Goal: Information Seeking & Learning: Check status

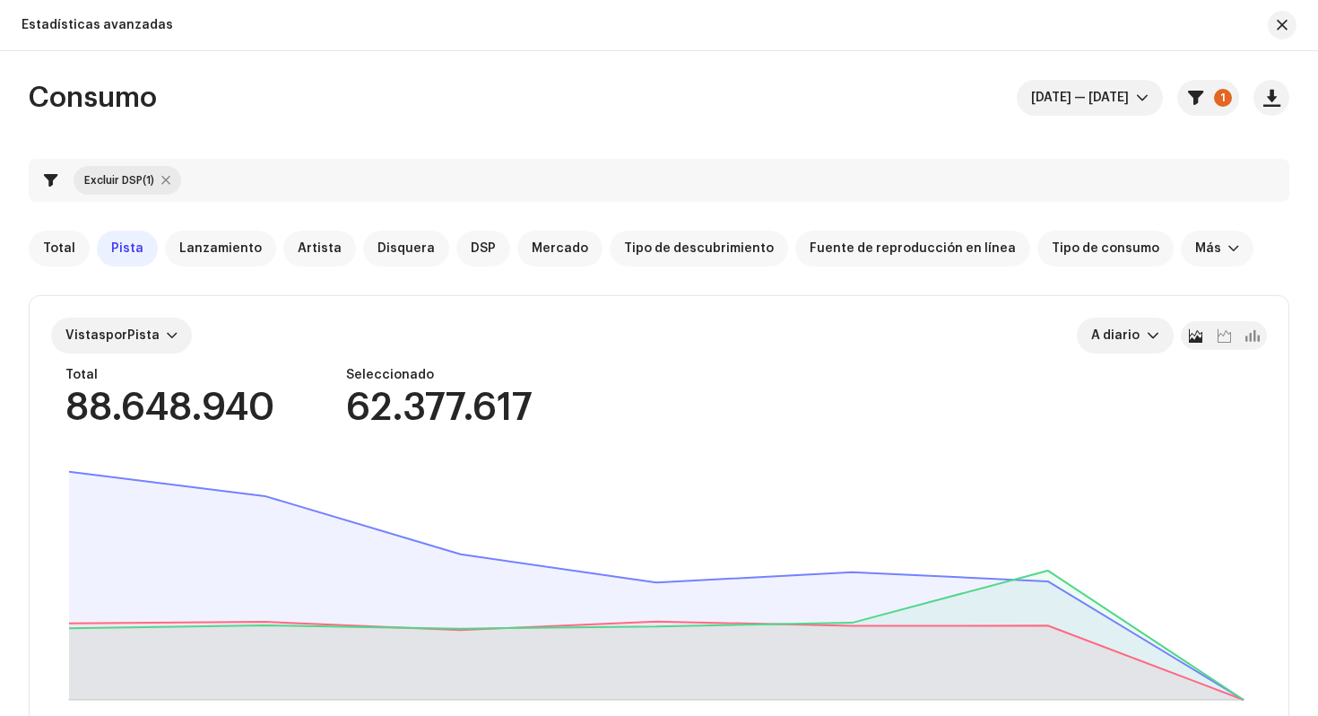
click at [167, 178] on div at bounding box center [165, 180] width 9 height 14
checkbox input "false"
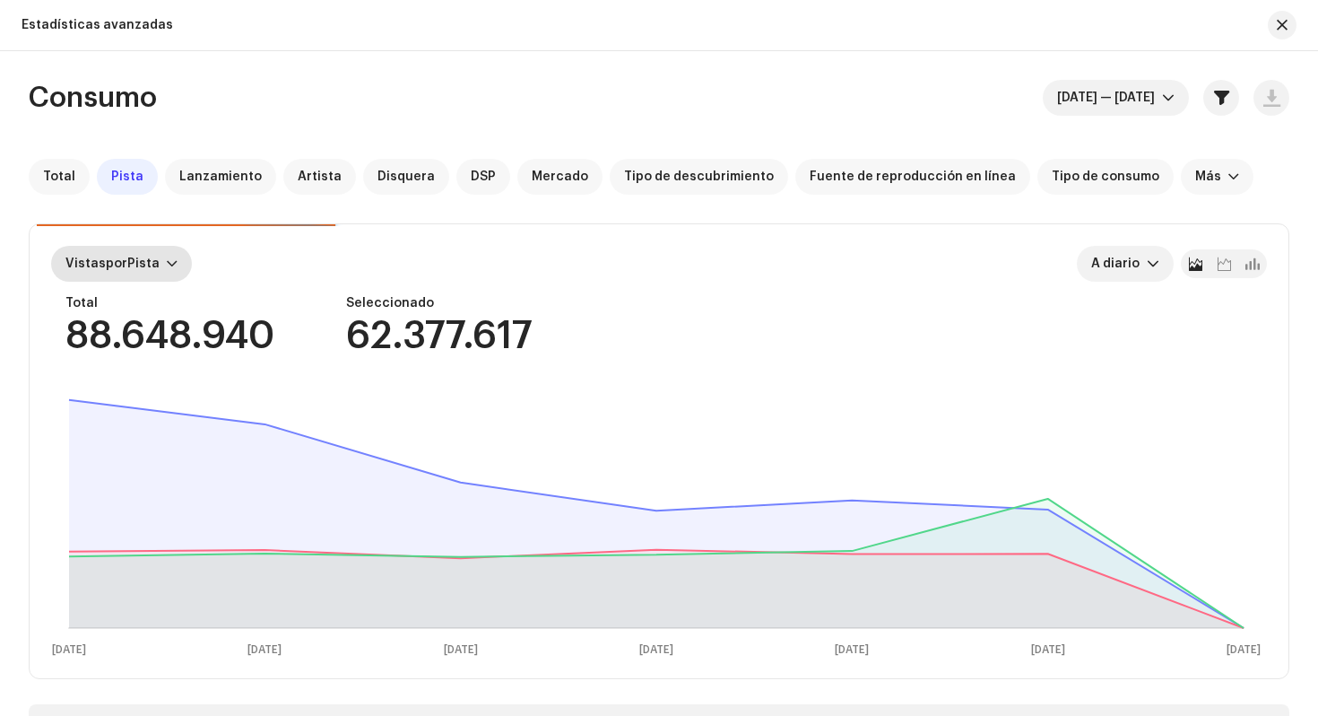
click at [155, 259] on span "Vistas por Pista" at bounding box center [112, 263] width 94 height 13
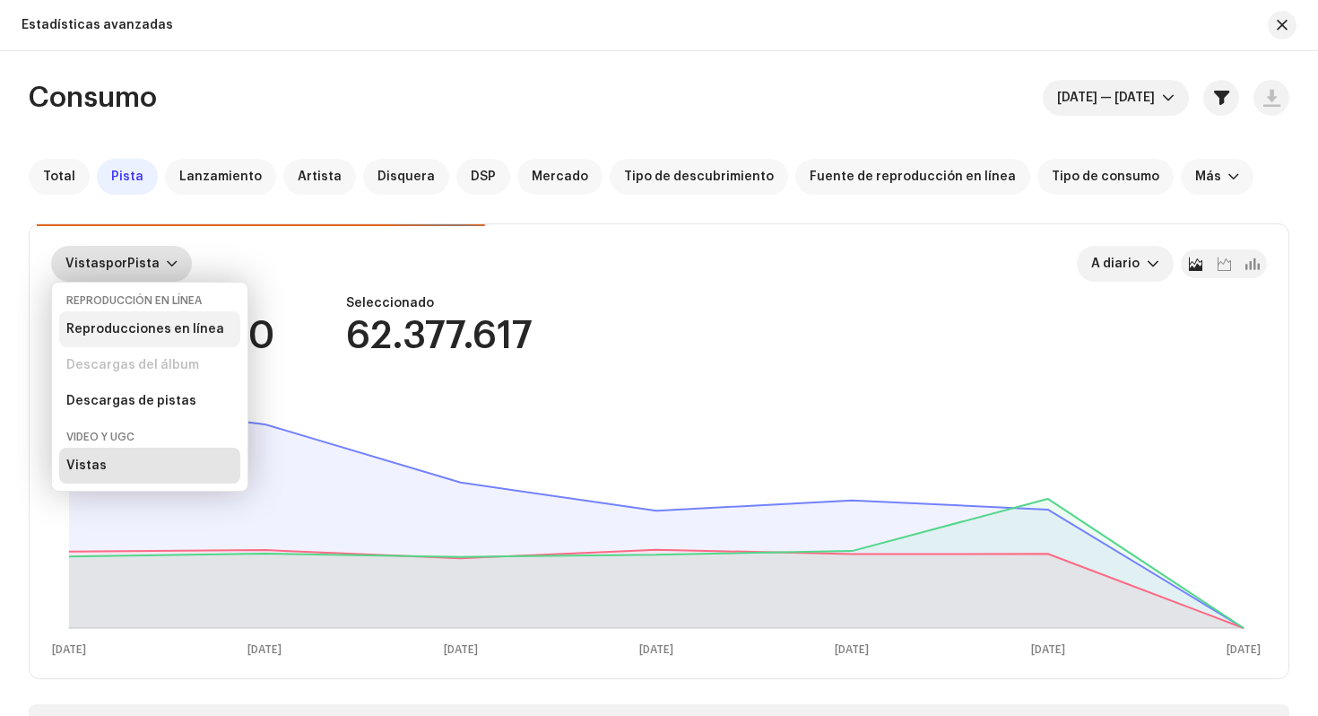
click at [178, 326] on div "Reproducciones en línea" at bounding box center [145, 329] width 158 height 14
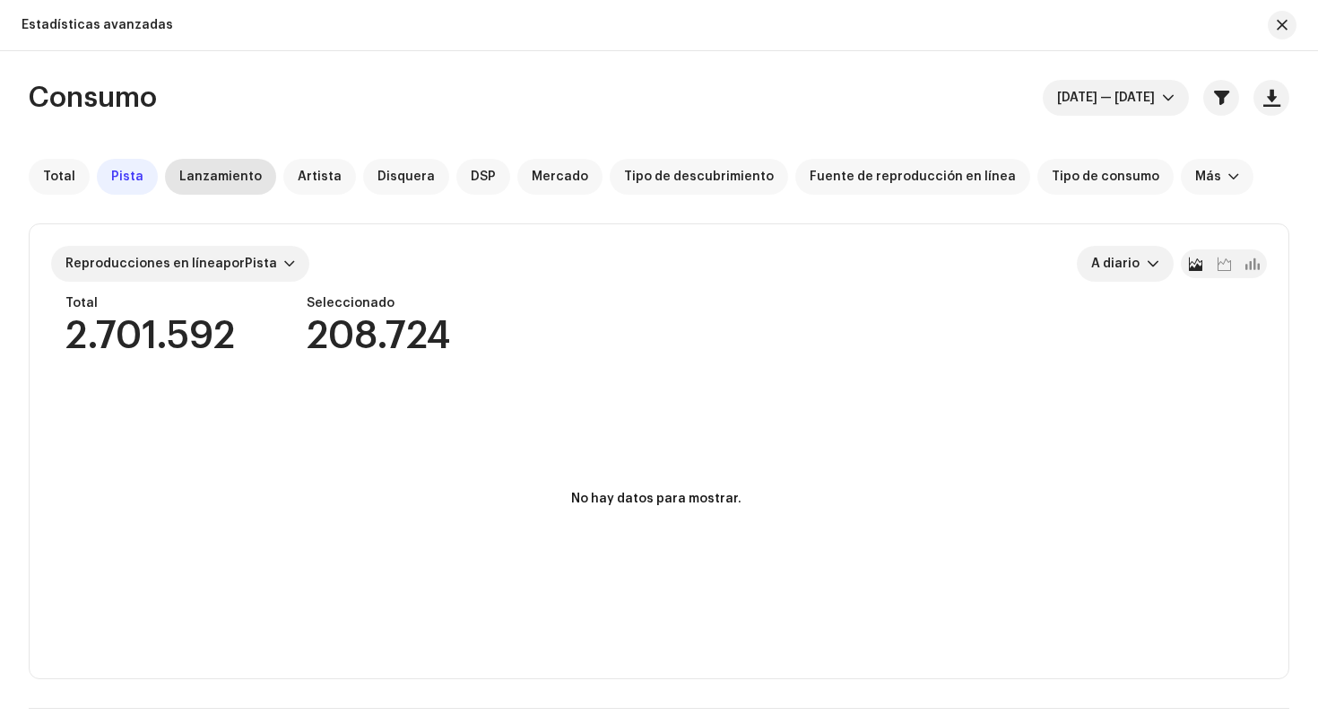
click at [213, 178] on span "Lanzamiento" at bounding box center [220, 176] width 82 height 14
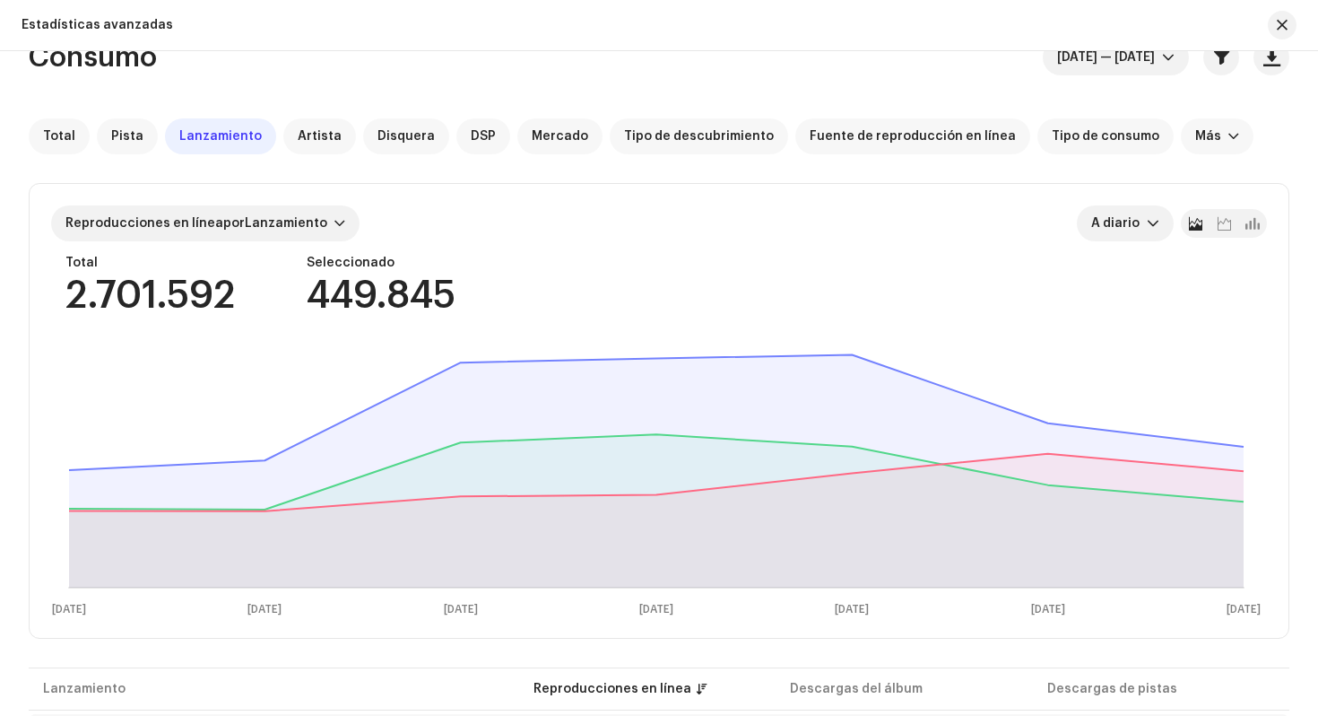
scroll to position [24, 0]
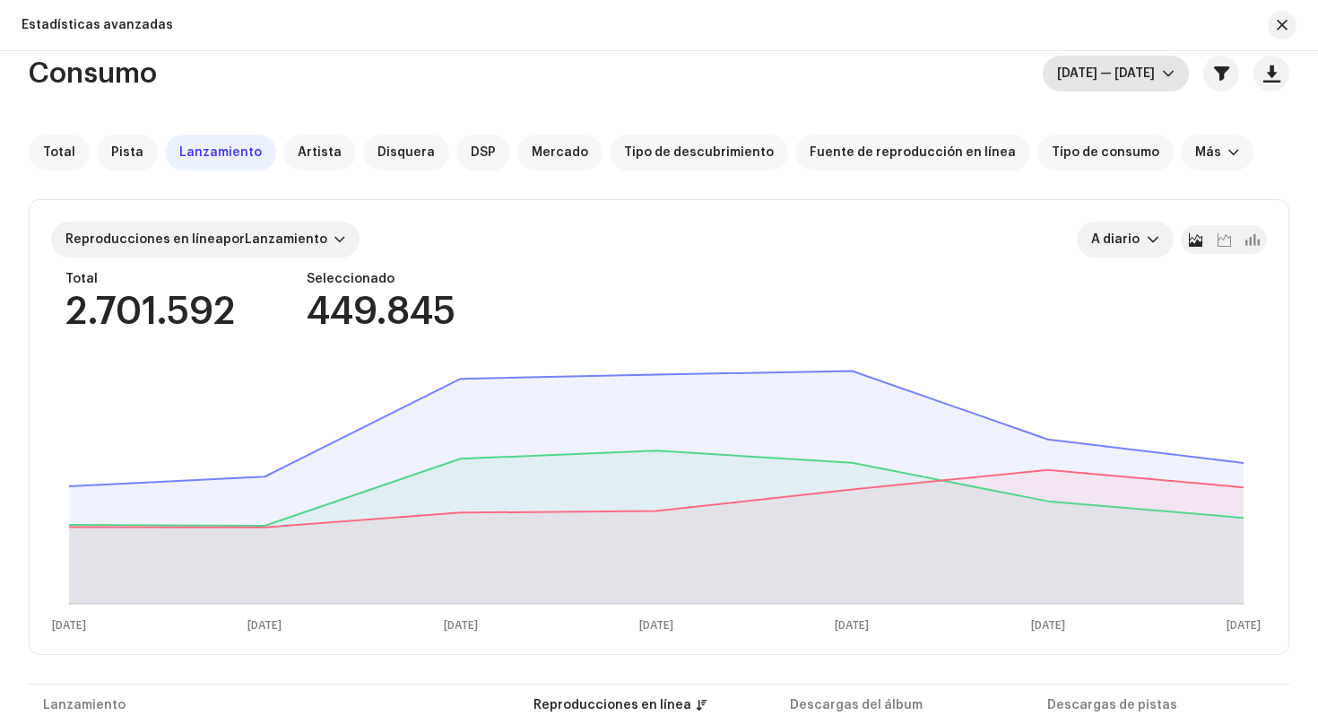
click at [1147, 78] on span "[DATE] — [DATE]" at bounding box center [1109, 74] width 105 height 36
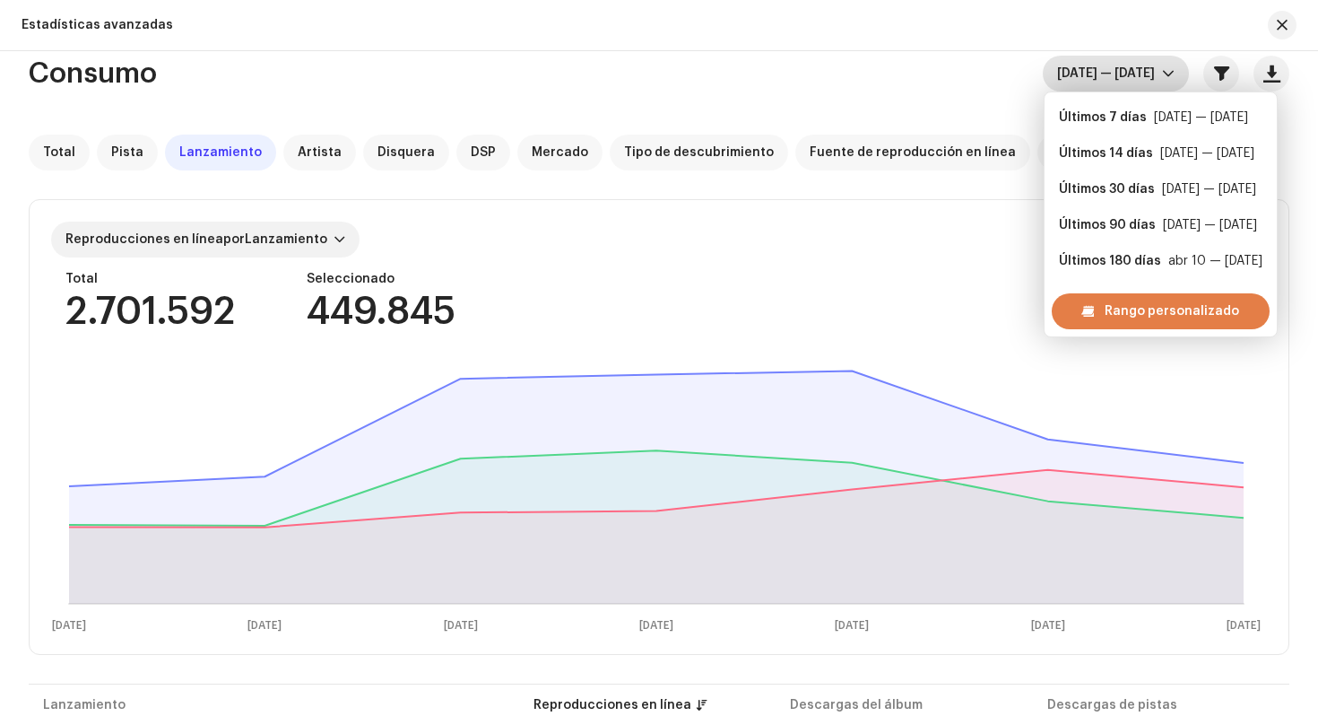
click at [1105, 311] on span "Rango personalizado" at bounding box center [1172, 311] width 135 height 36
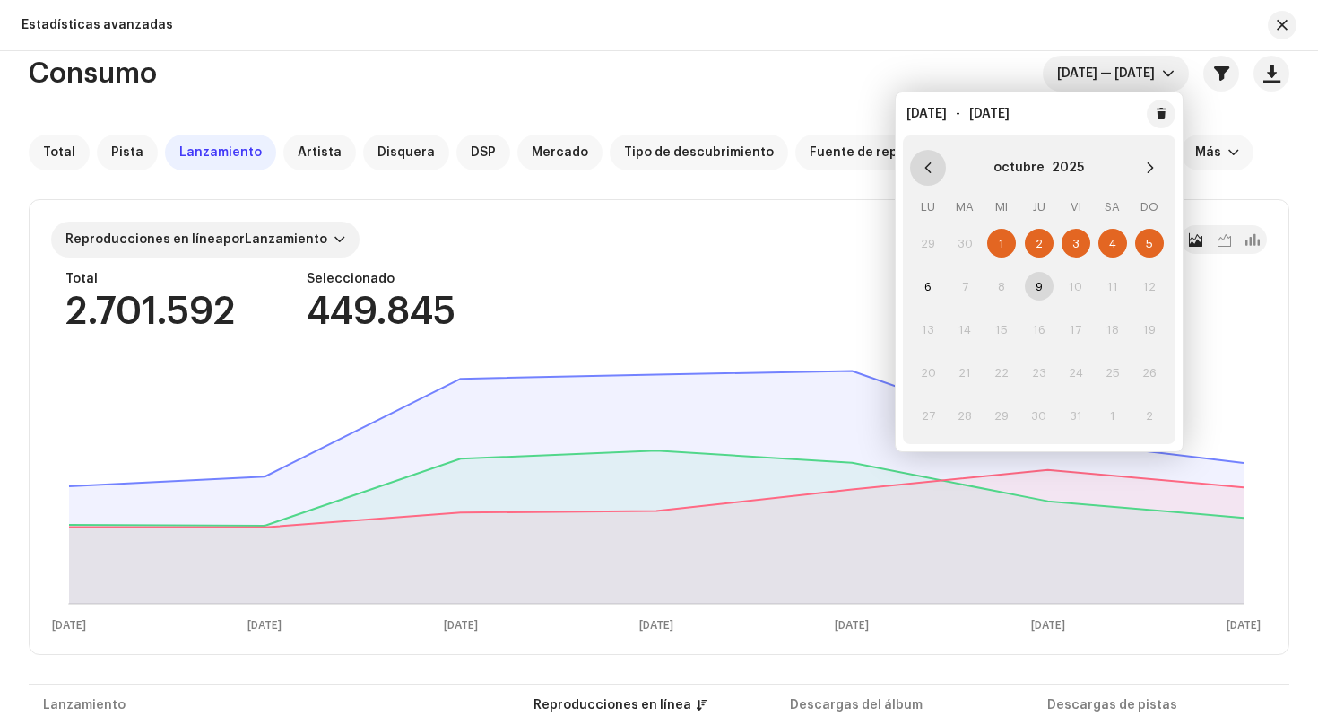
click at [925, 163] on icon "Previous Month" at bounding box center [928, 167] width 13 height 13
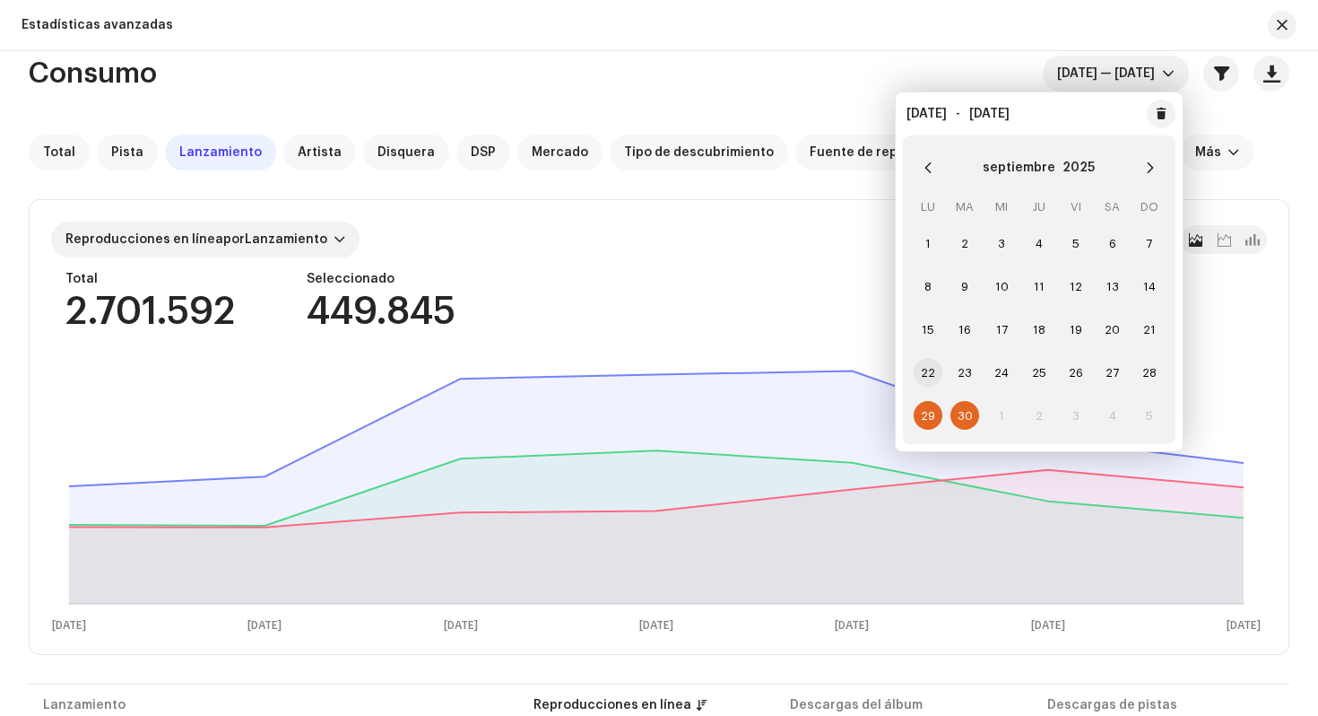
click at [928, 371] on span "22" at bounding box center [928, 372] width 29 height 29
click at [1155, 372] on span "28" at bounding box center [1149, 372] width 29 height 29
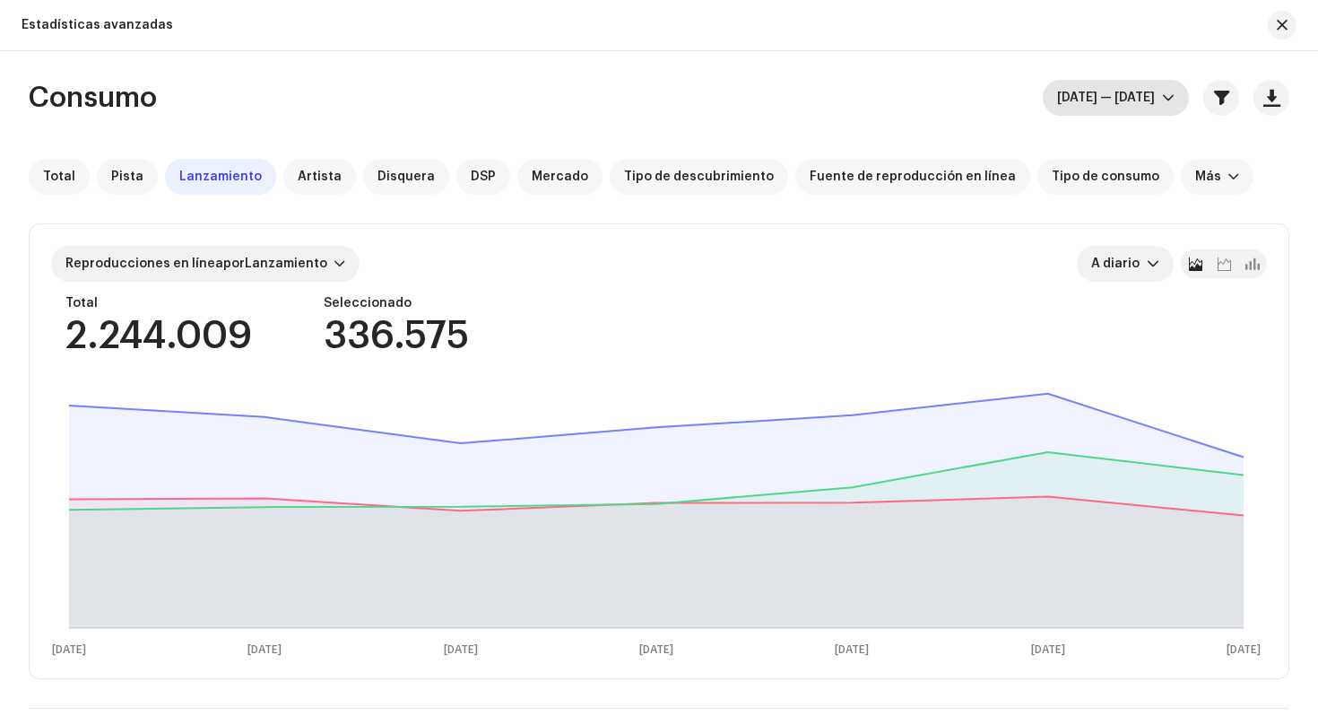
click at [1107, 95] on span "[DATE] — [DATE]" at bounding box center [1109, 98] width 105 height 36
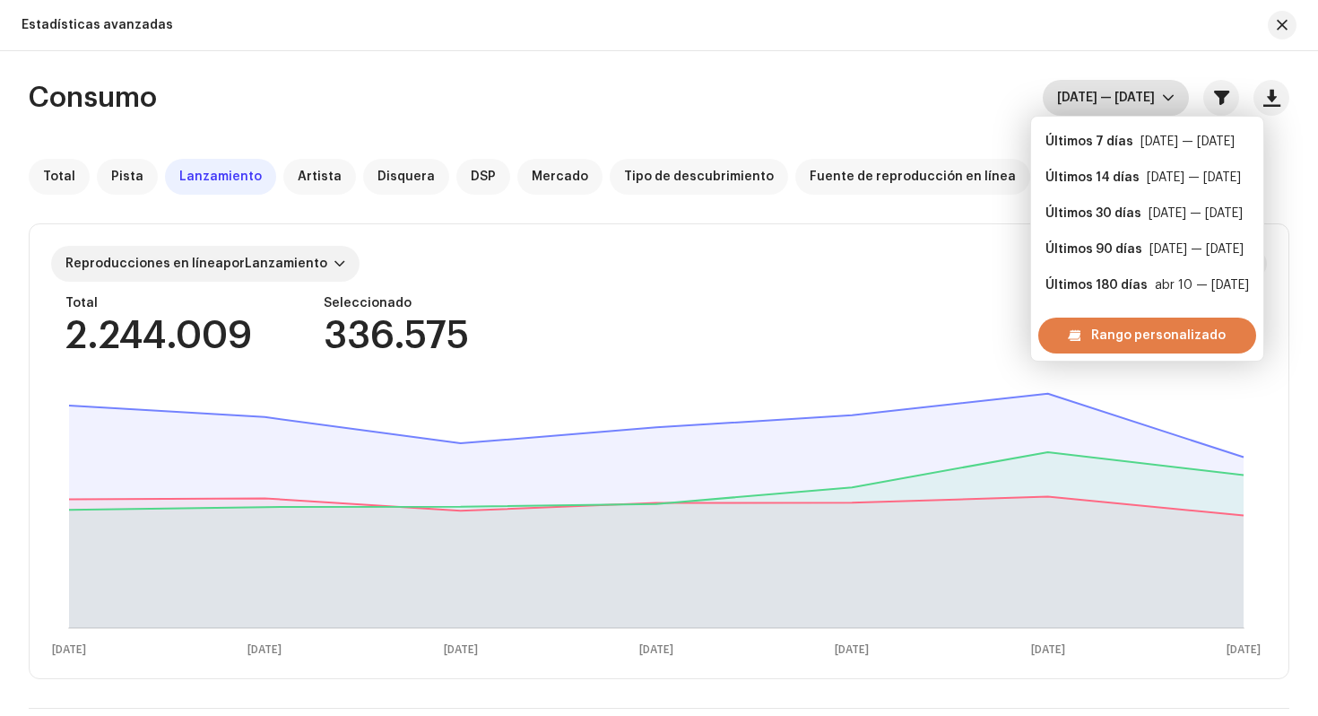
click at [1083, 335] on div "Rango personalizado" at bounding box center [1147, 335] width 218 height 36
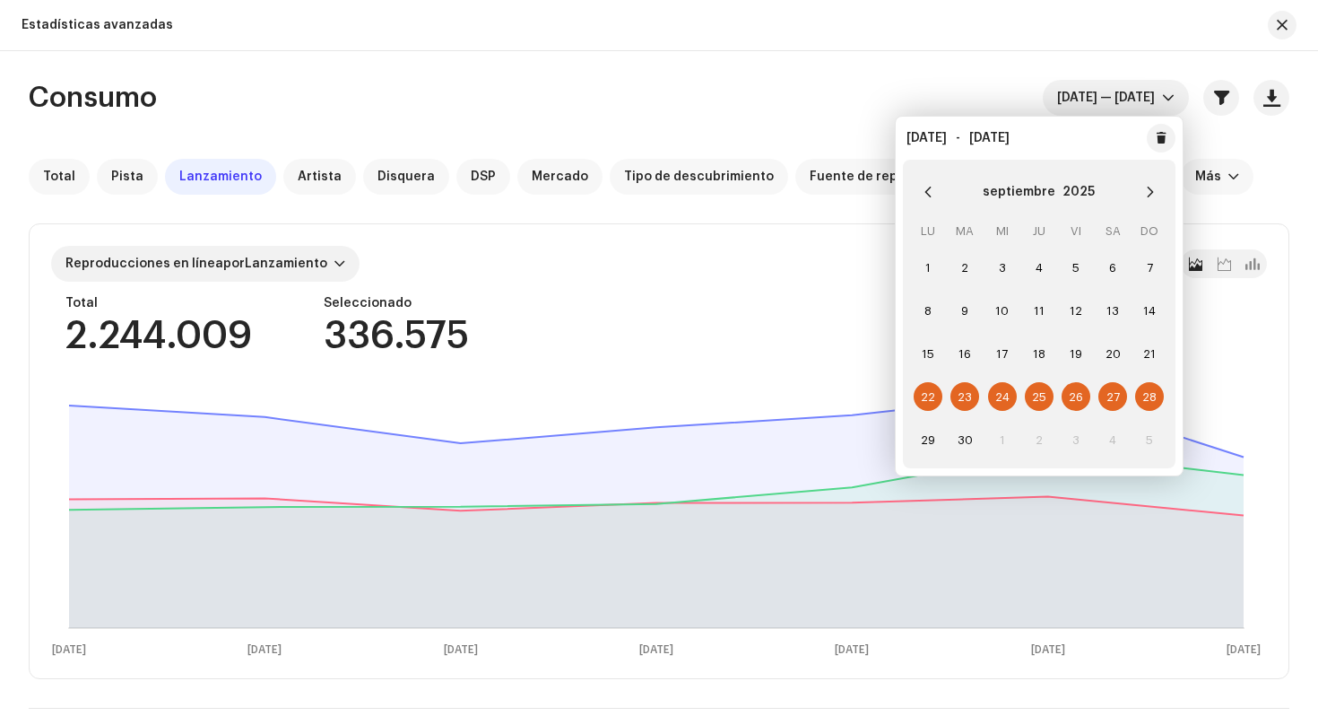
click at [1263, 190] on div "Total Pista Lanzamiento Artista Disquera DSP [PERSON_NAME] Tipo de descubrimien…" at bounding box center [659, 177] width 1261 height 36
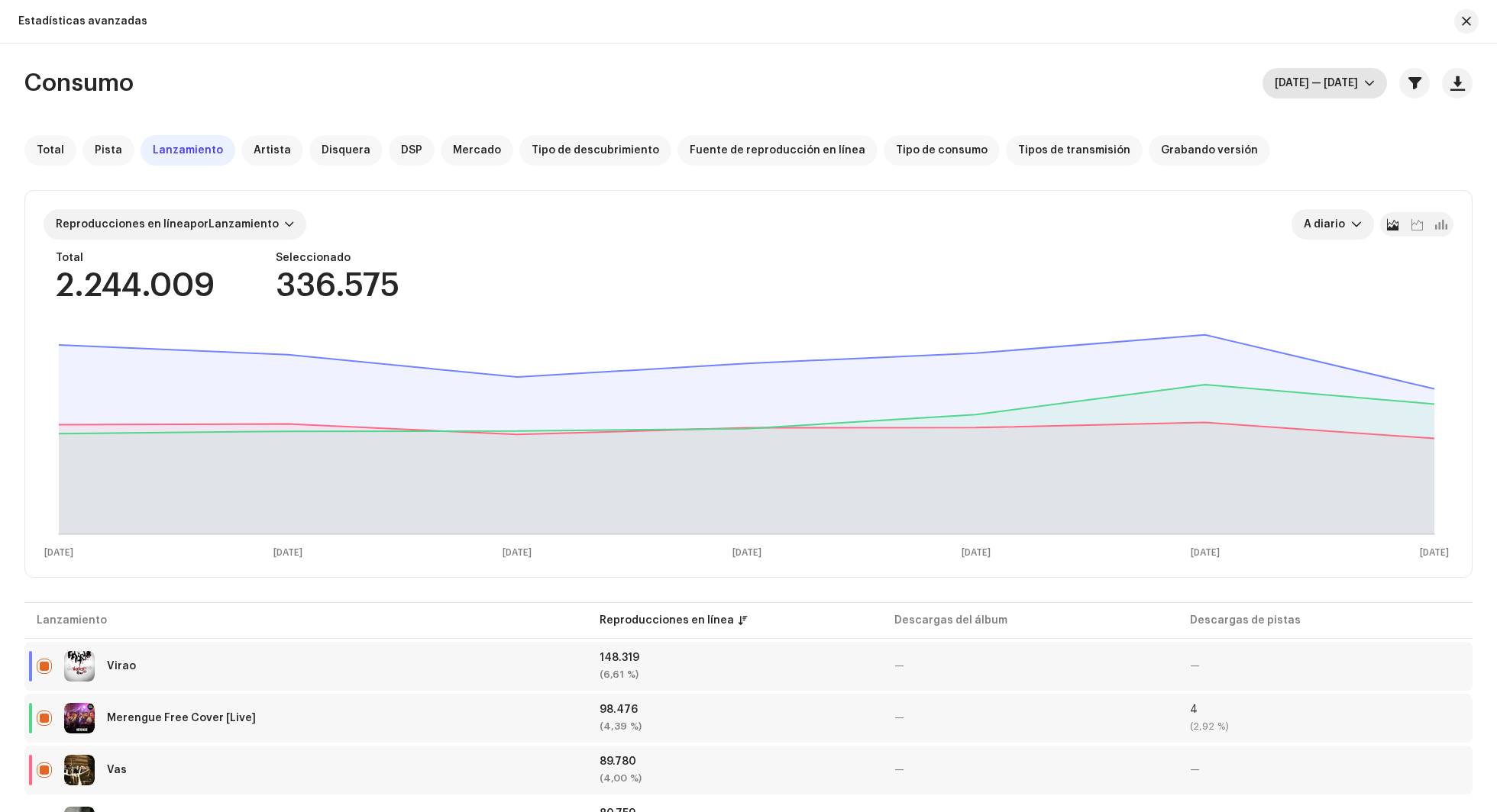
click at [1121, 85] on span "[DATE] — [DATE]" at bounding box center [1319, 83] width 89 height 31
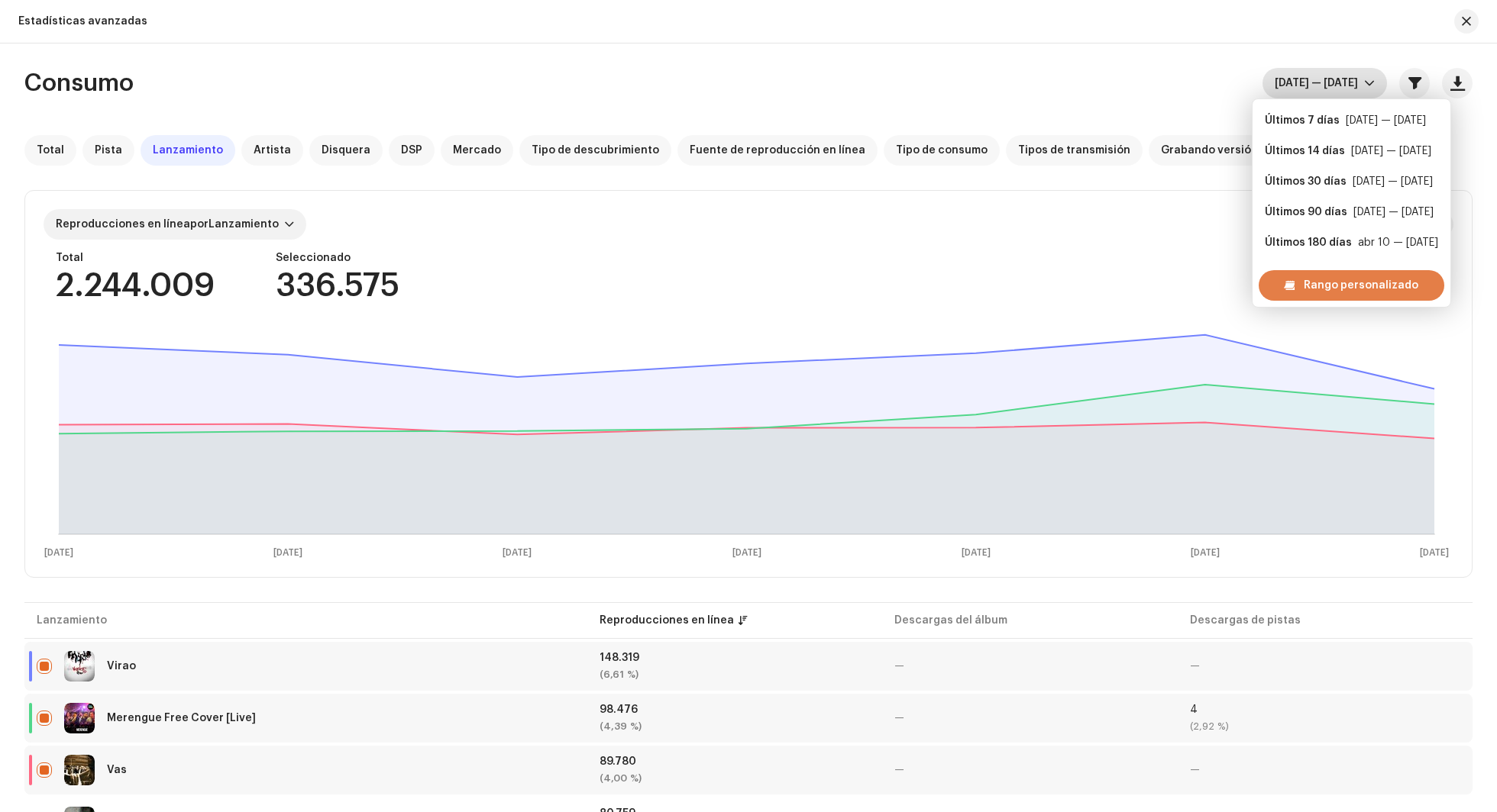
click at [1121, 284] on span "Rango personalizado" at bounding box center [1361, 285] width 115 height 31
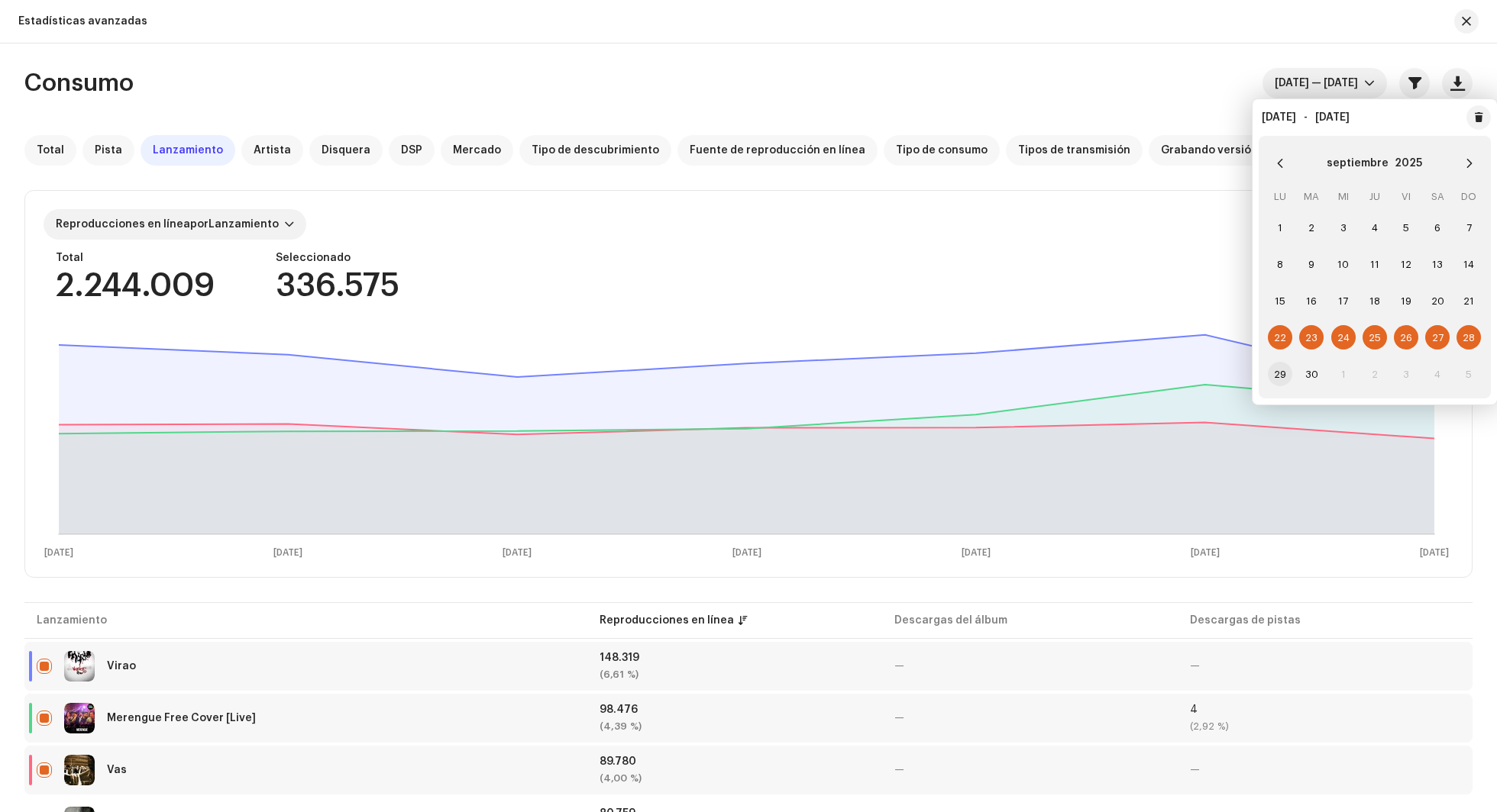
click at [1121, 370] on span "29" at bounding box center [1280, 374] width 25 height 25
click at [1121, 162] on icon "Next Month" at bounding box center [1469, 163] width 11 height 11
click at [1121, 228] on span "5" at bounding box center [1468, 227] width 25 height 25
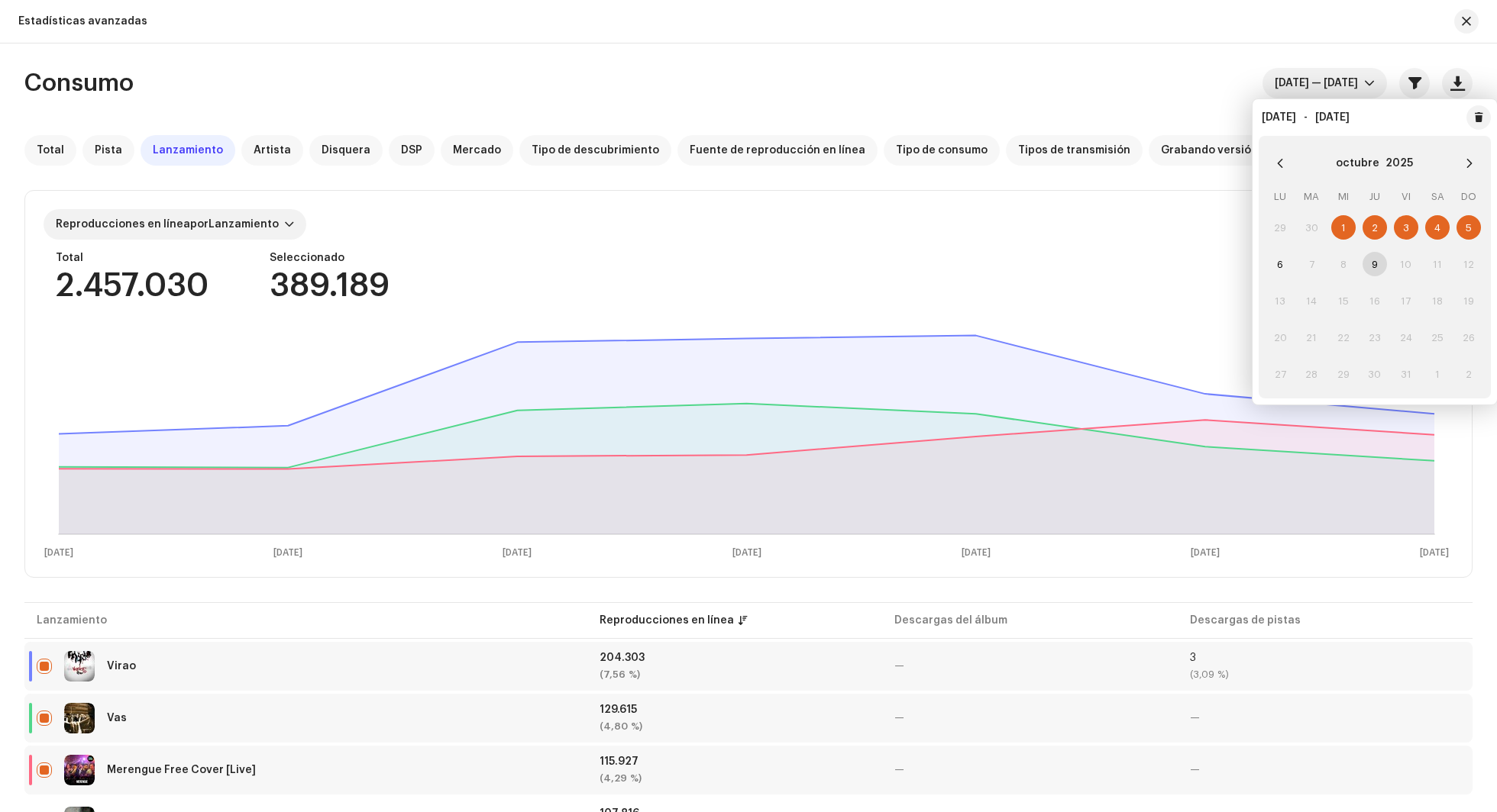
click at [1105, 77] on div "Consumo [DATE] — [DATE]" at bounding box center [748, 83] width 1448 height 31
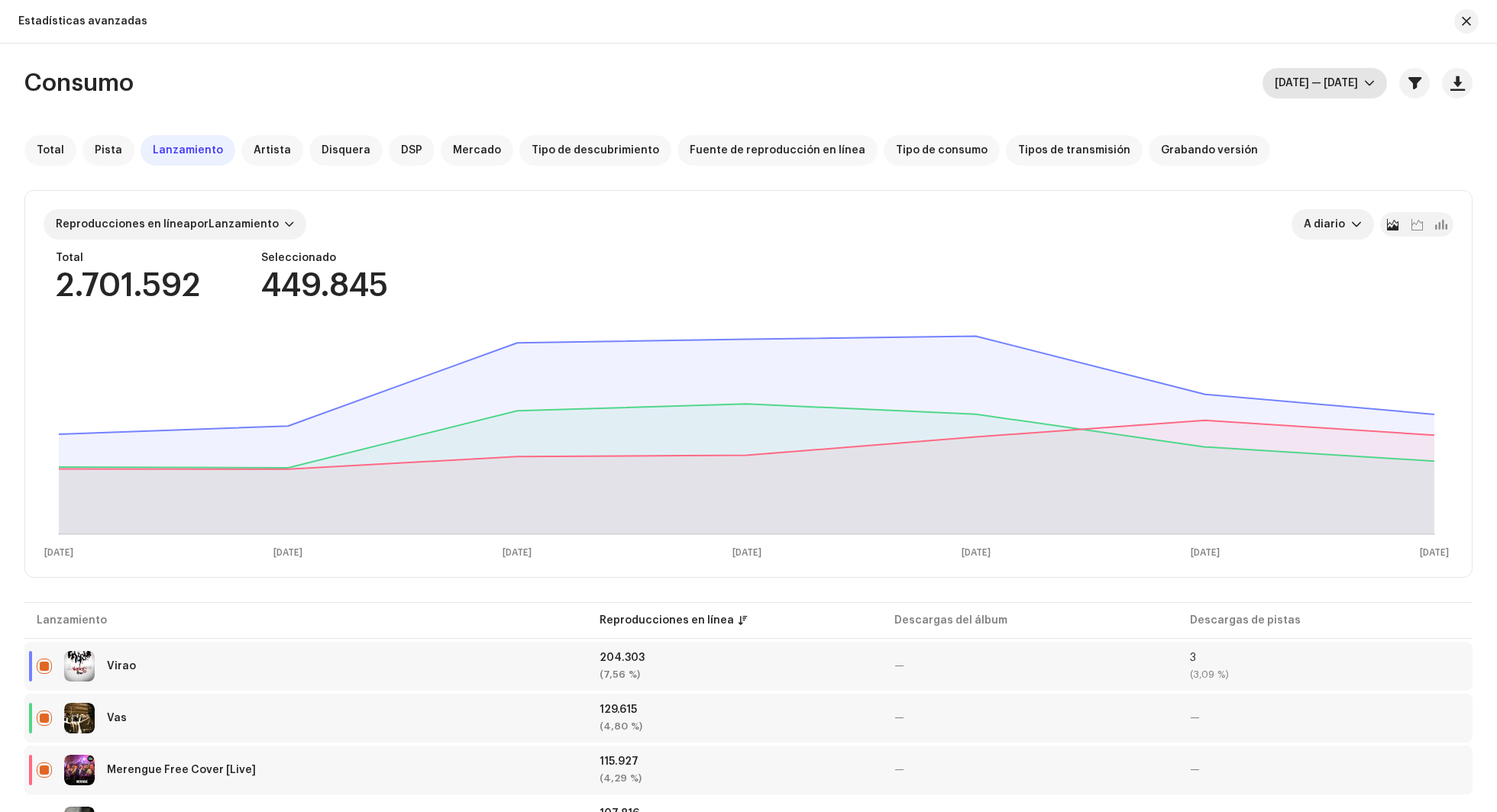
click at [1121, 88] on icon "dropdown trigger" at bounding box center [1369, 83] width 11 height 11
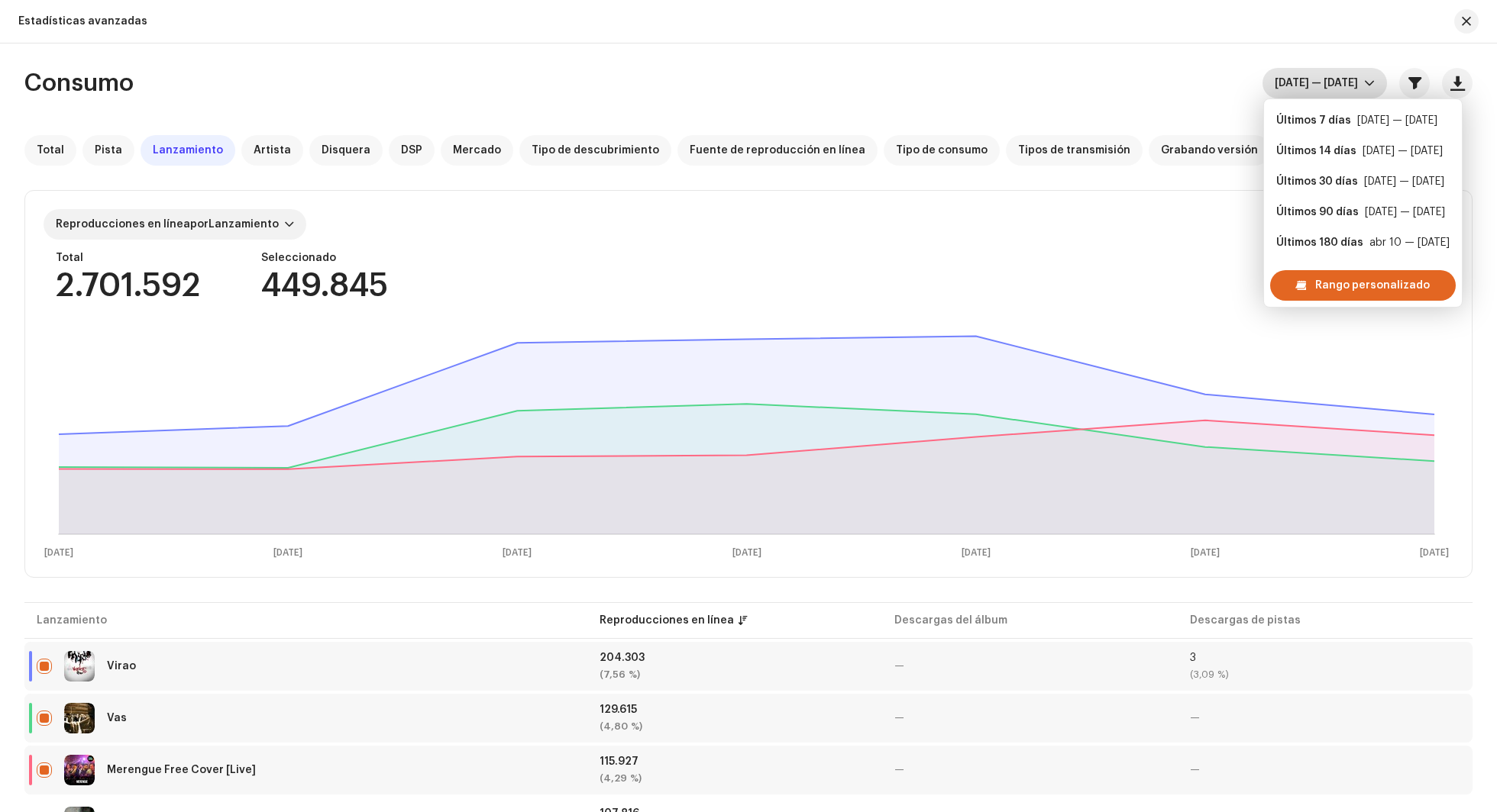
click at [1121, 95] on div "Consumo [DATE] — [DATE]" at bounding box center [748, 83] width 1448 height 31
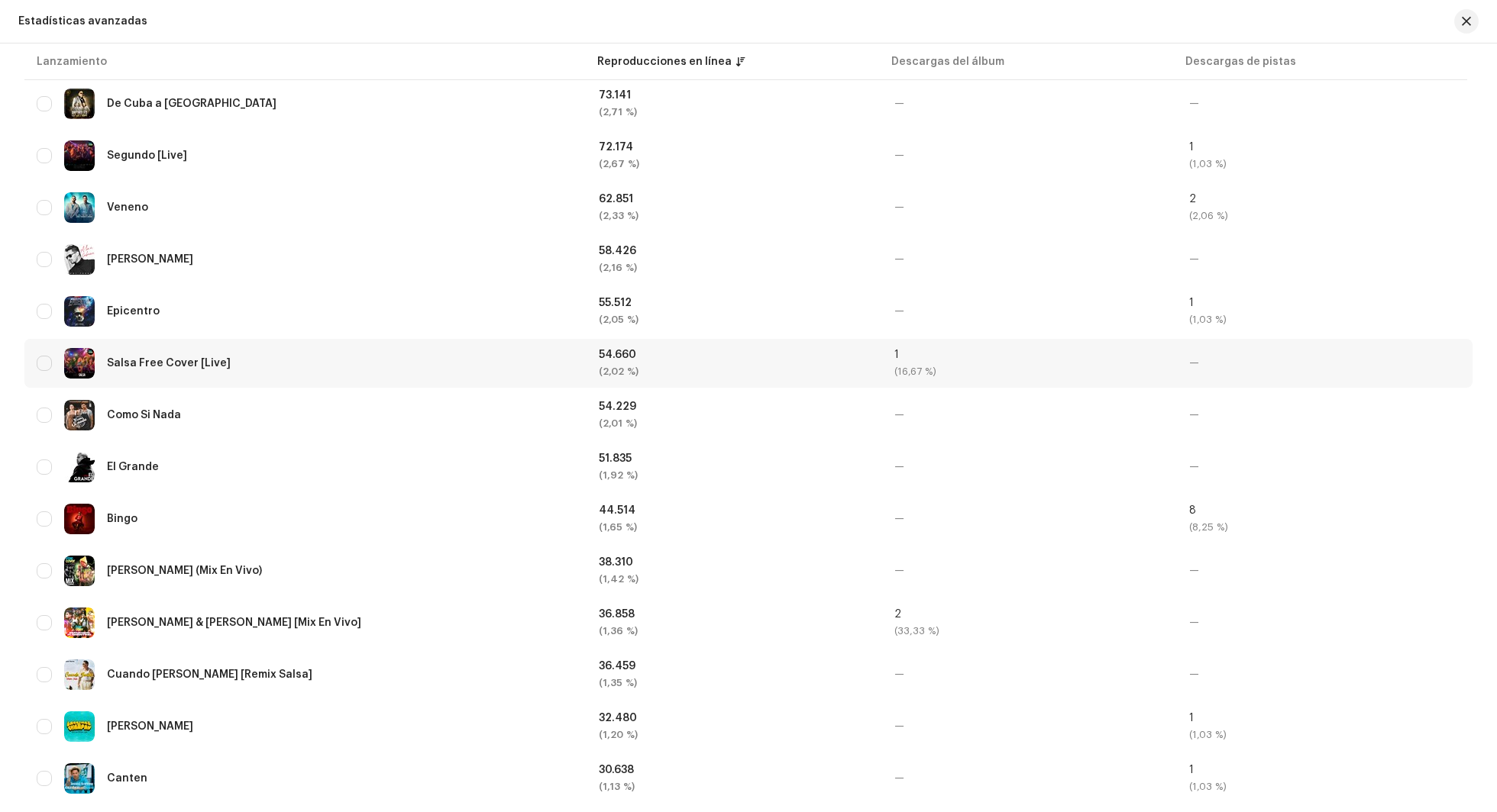
scroll to position [828, 0]
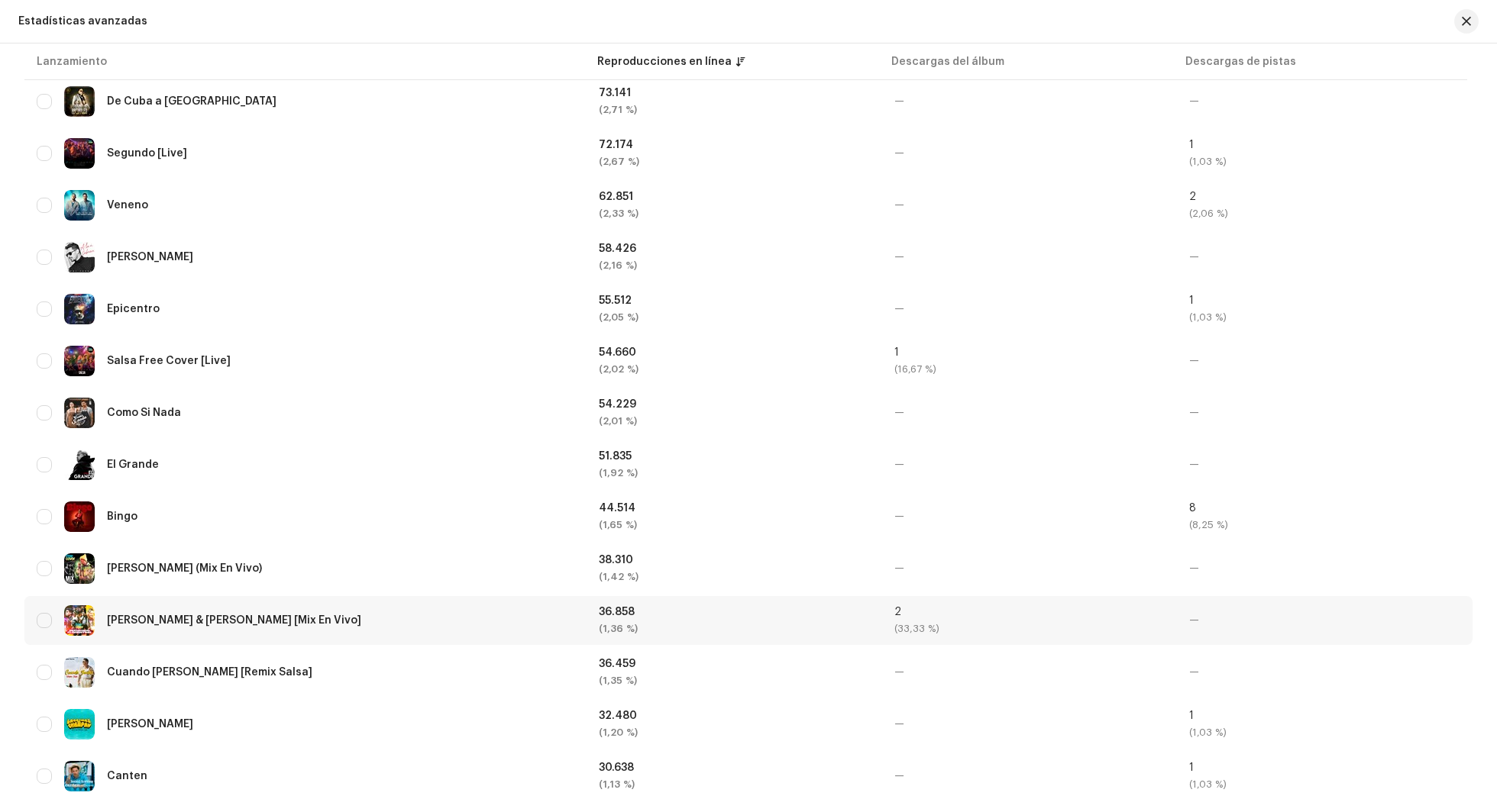
click at [610, 609] on div "36.858" at bounding box center [734, 612] width 271 height 11
copy div "36.858"
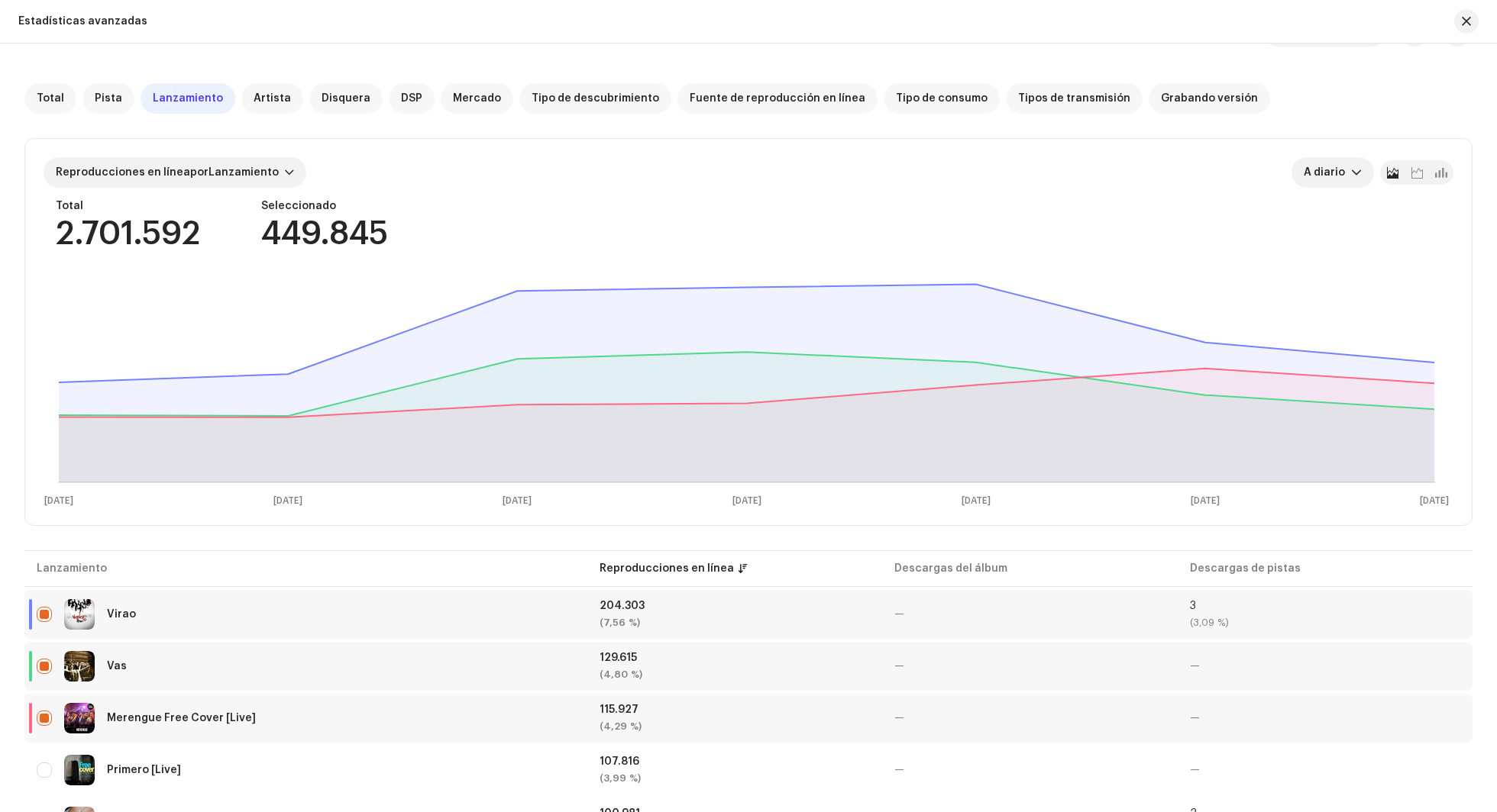
scroll to position [0, 0]
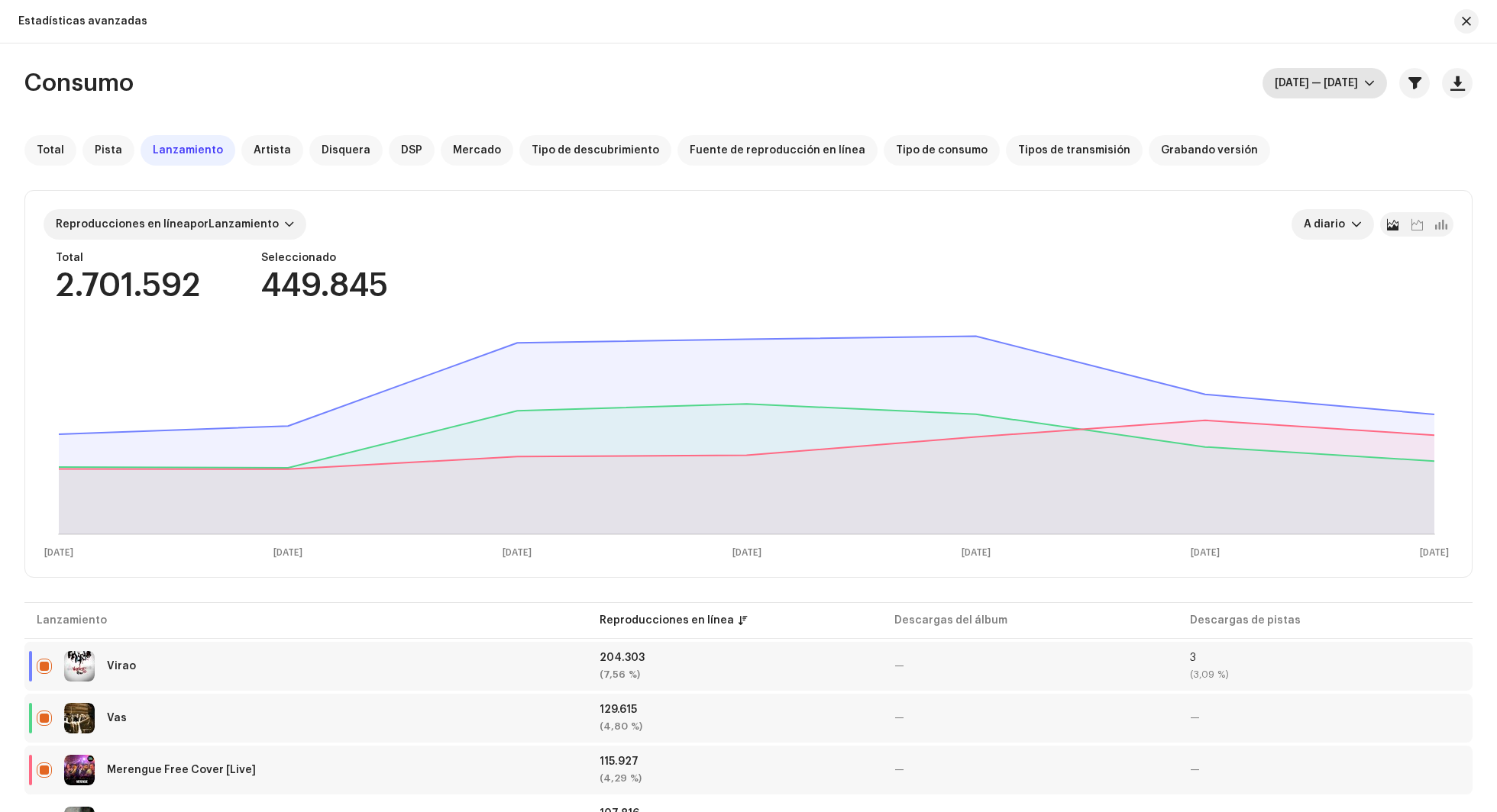
click at [1121, 81] on span "[DATE] — [DATE]" at bounding box center [1319, 83] width 89 height 31
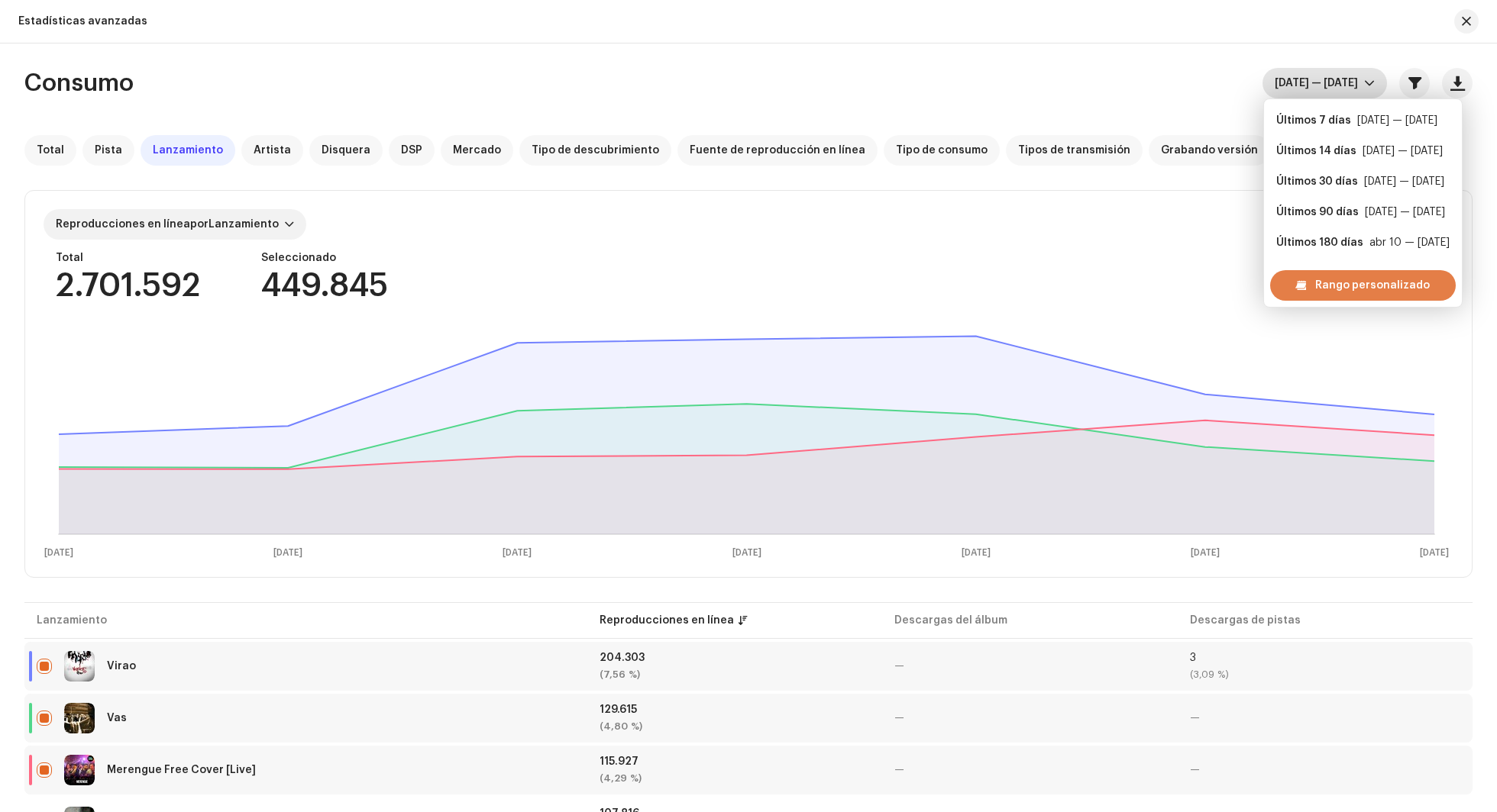
click at [1121, 289] on div "Rango personalizado" at bounding box center [1362, 285] width 186 height 31
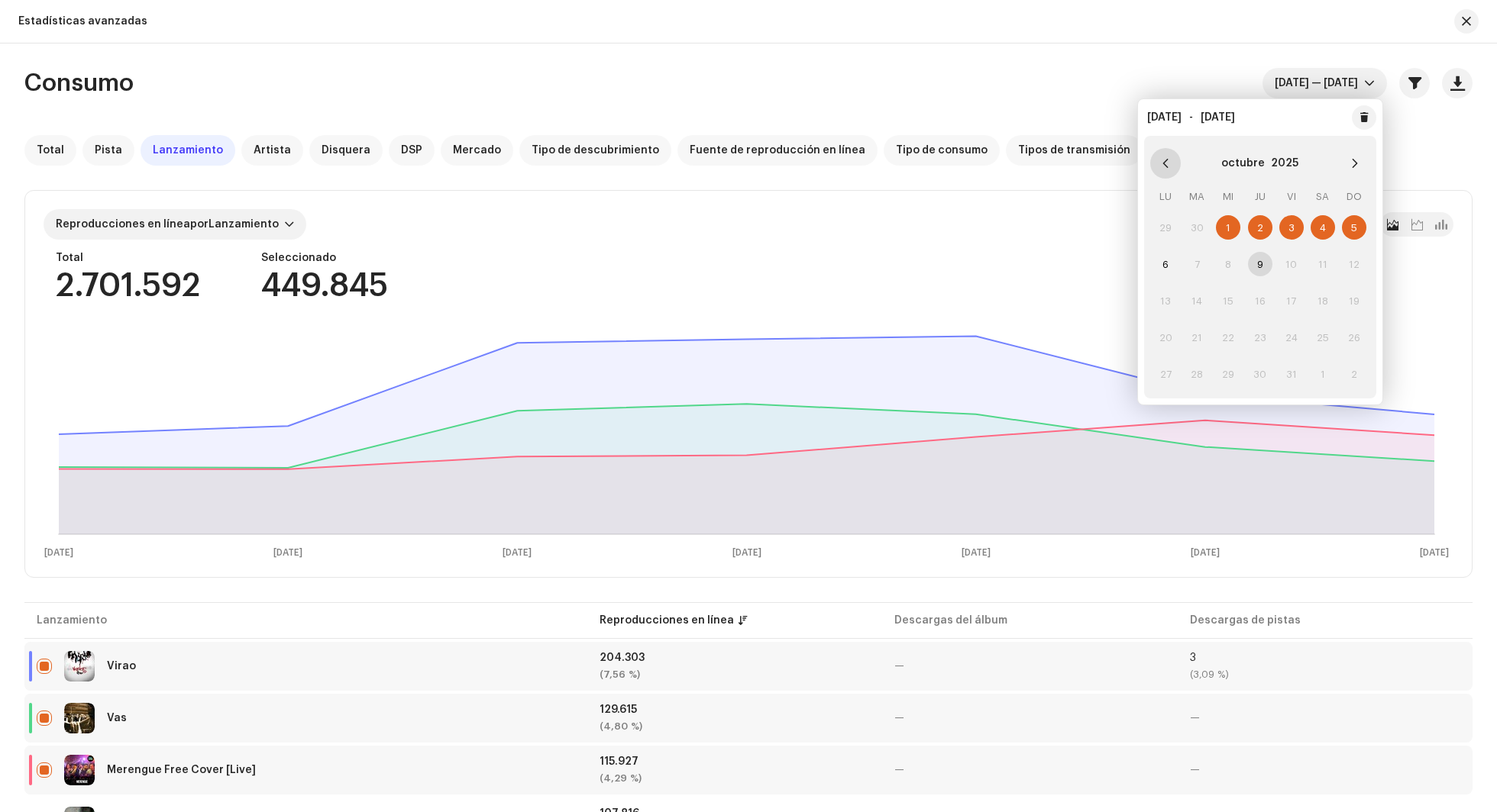
click at [1121, 150] on button "Previous Month" at bounding box center [1165, 163] width 31 height 31
click at [1121, 333] on span "22" at bounding box center [1165, 337] width 25 height 25
click at [1121, 340] on span "28" at bounding box center [1354, 337] width 25 height 25
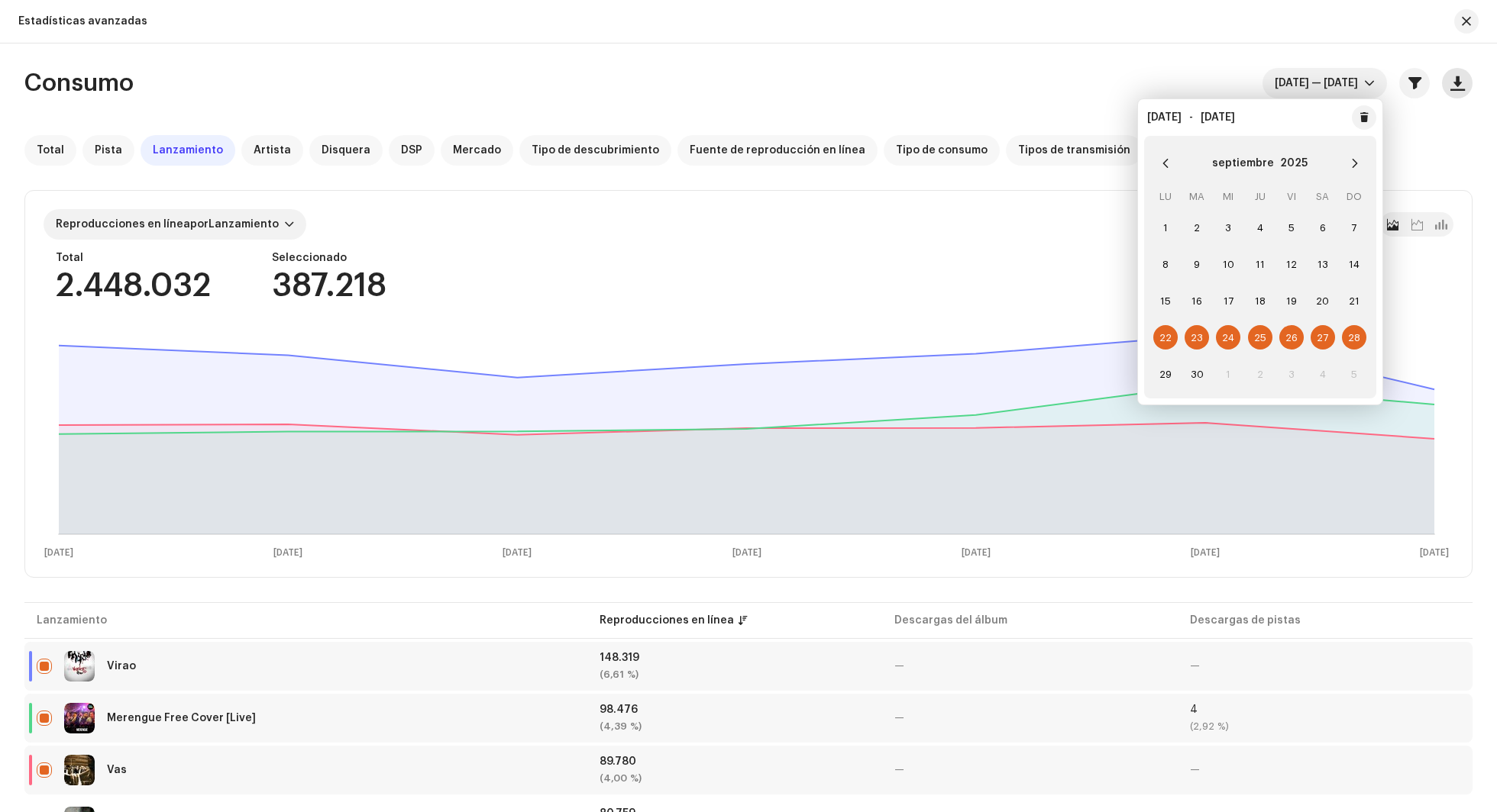
click at [1121, 87] on span "button" at bounding box center [1457, 83] width 14 height 12
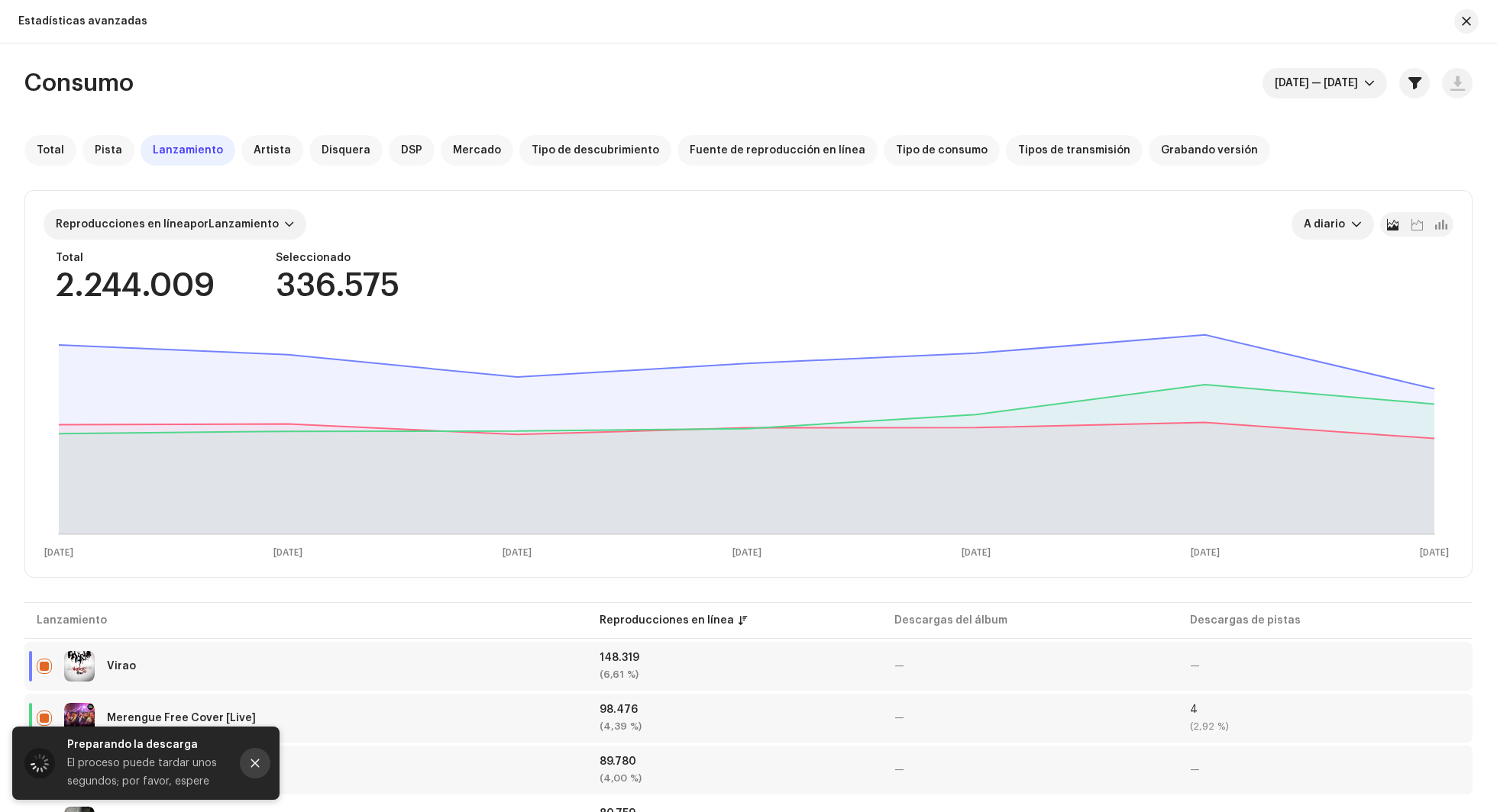
click at [257, 609] on icon "Close" at bounding box center [255, 763] width 11 height 11
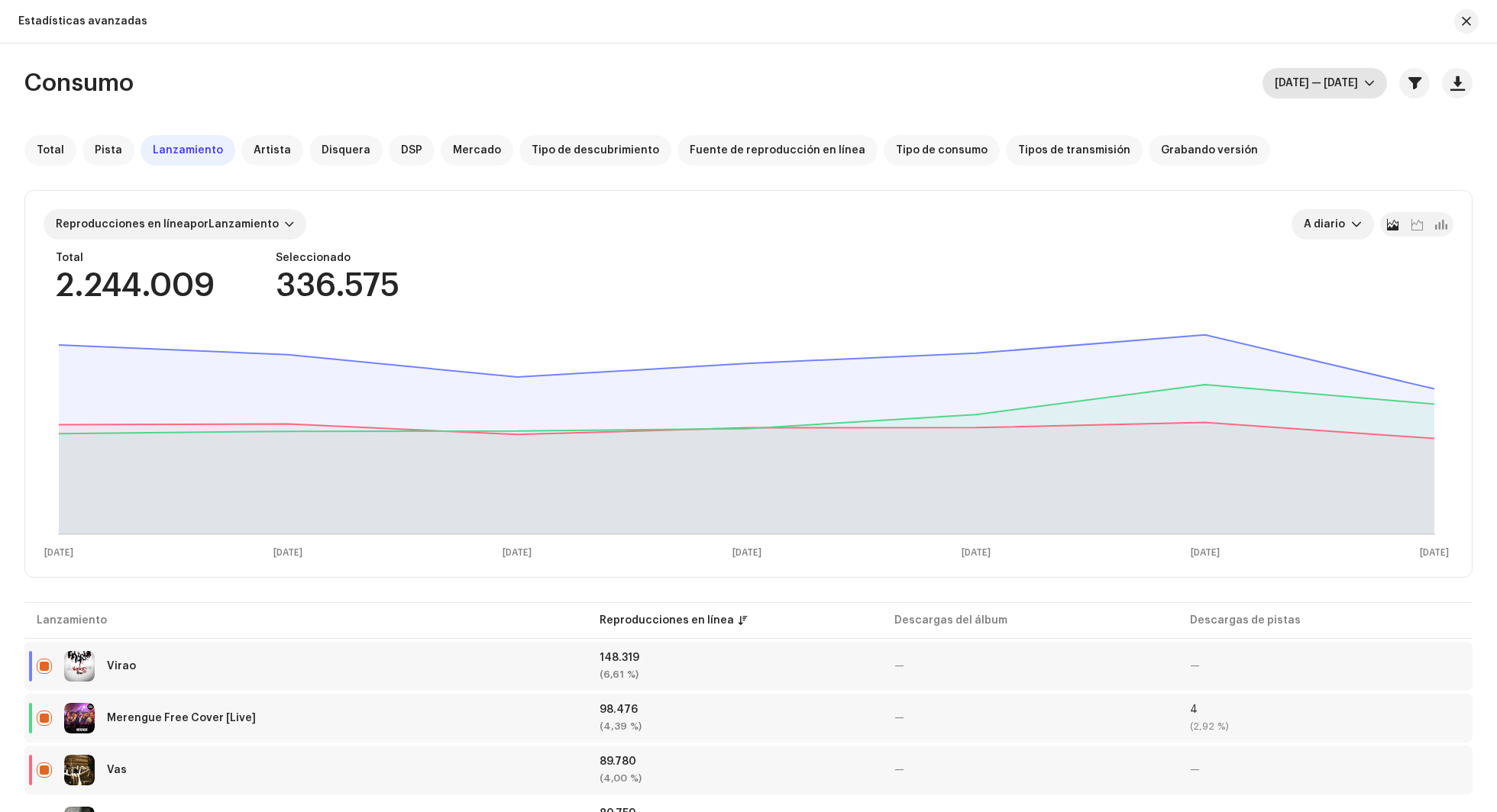
click at [1121, 94] on span "[DATE] — [DATE]" at bounding box center [1319, 83] width 89 height 31
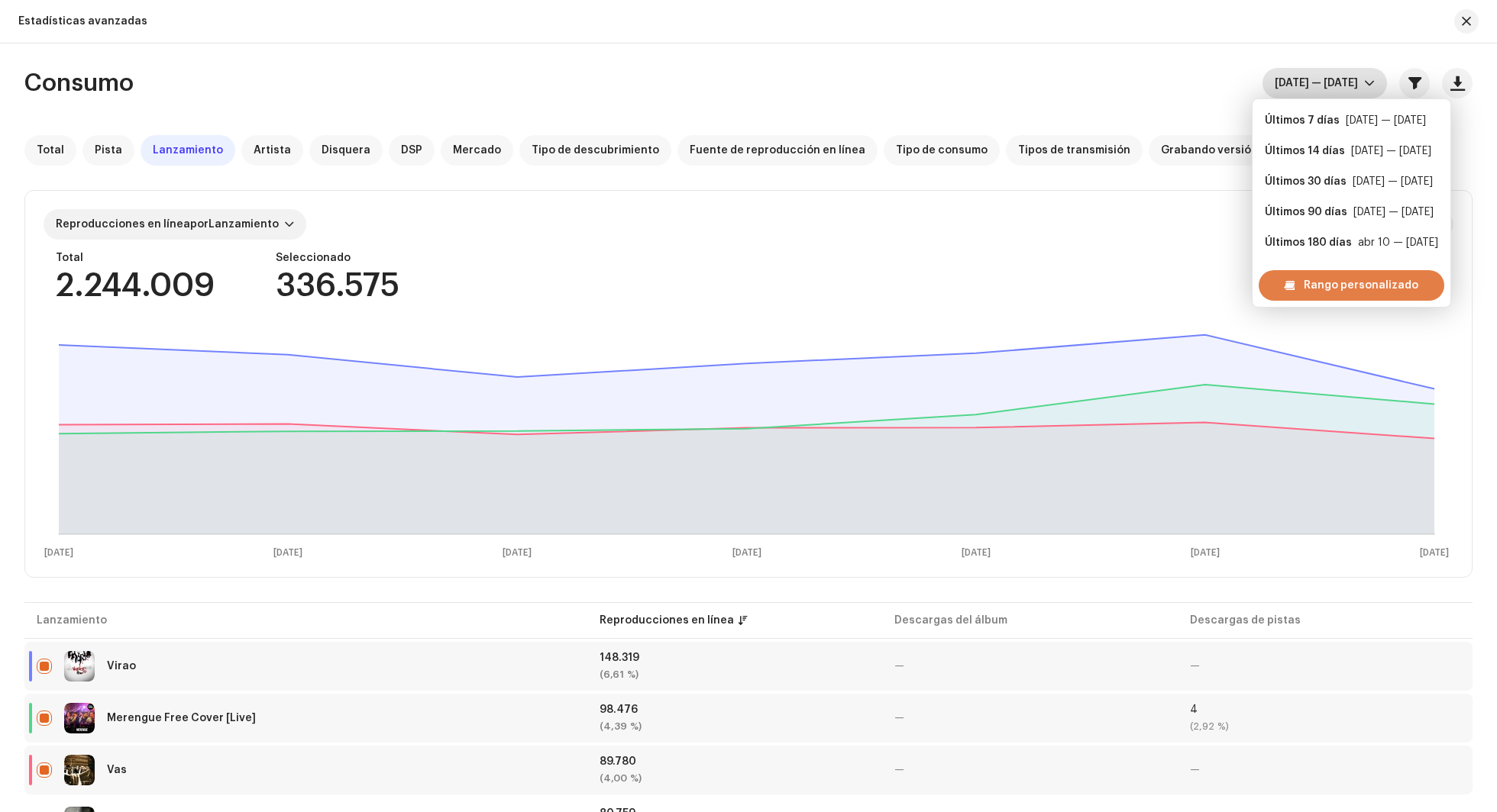
click at [1121, 278] on div "Rango personalizado" at bounding box center [1351, 285] width 186 height 31
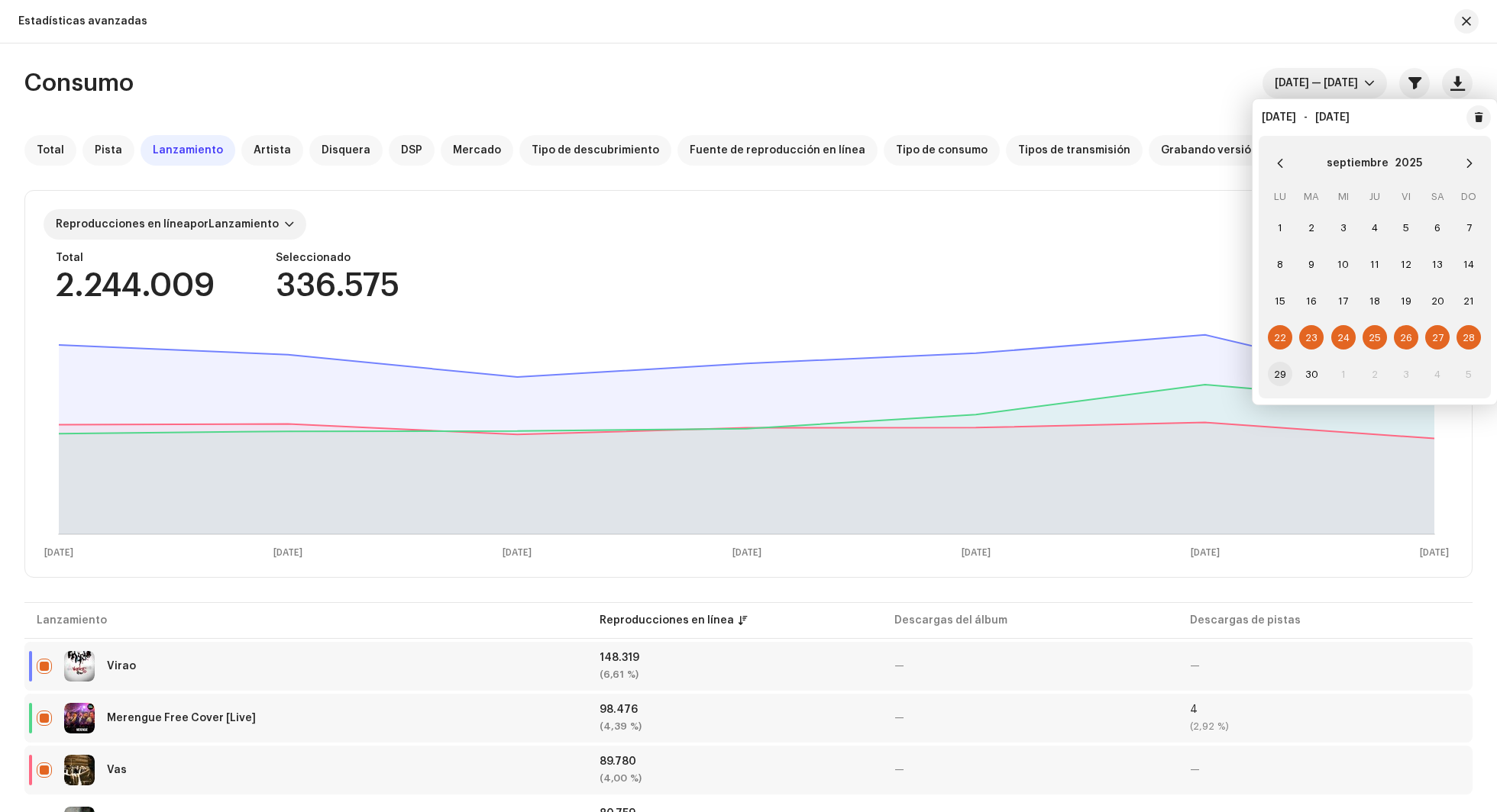
click at [1121, 371] on span "29" at bounding box center [1280, 374] width 25 height 25
click at [1121, 162] on icon "Next Month" at bounding box center [1469, 163] width 11 height 11
click at [1121, 234] on span "5" at bounding box center [1468, 227] width 25 height 25
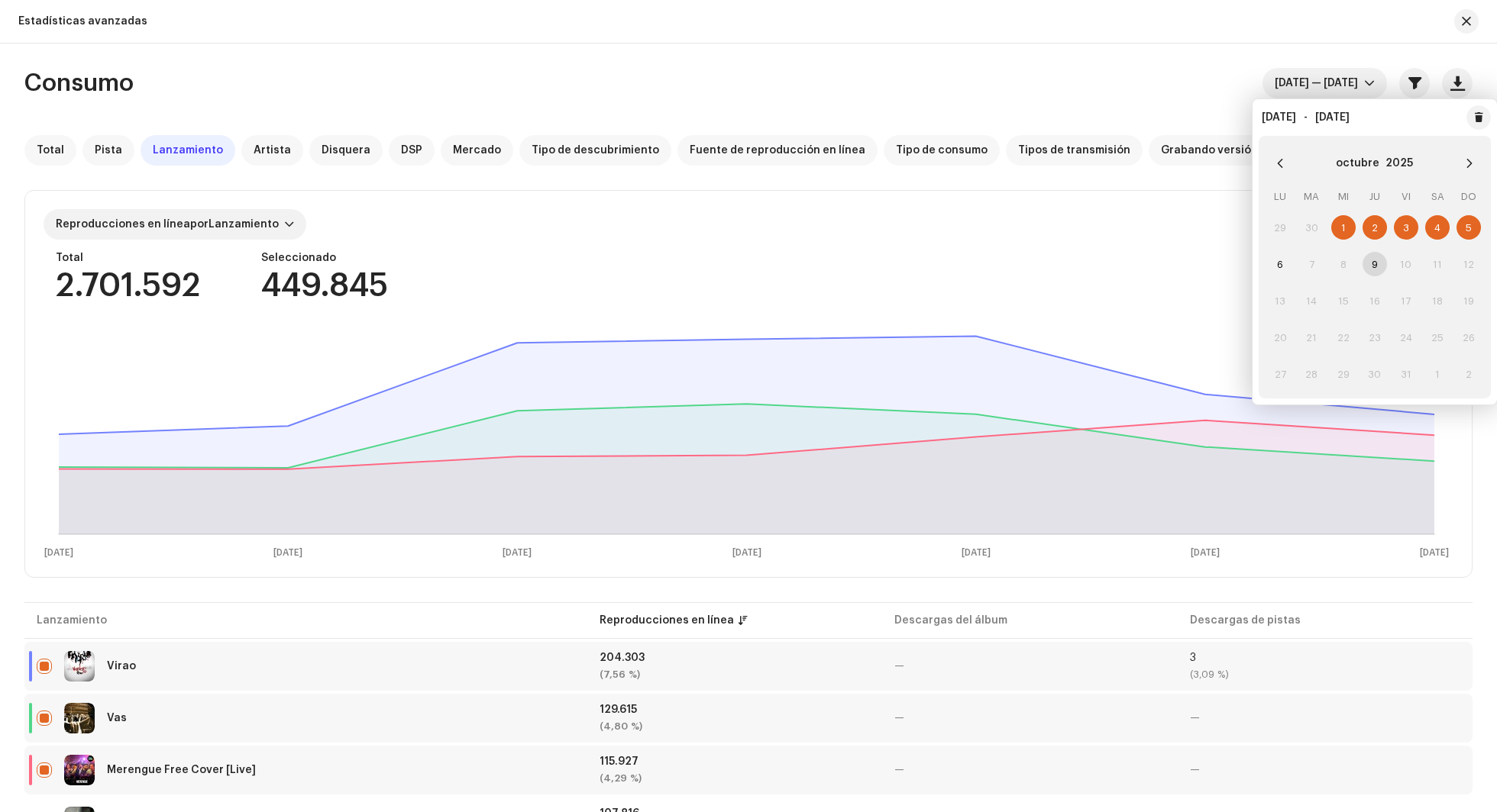
click at [1070, 210] on div "Reproducciones en línea por Lanzamiento A diario" at bounding box center [748, 225] width 1409 height 31
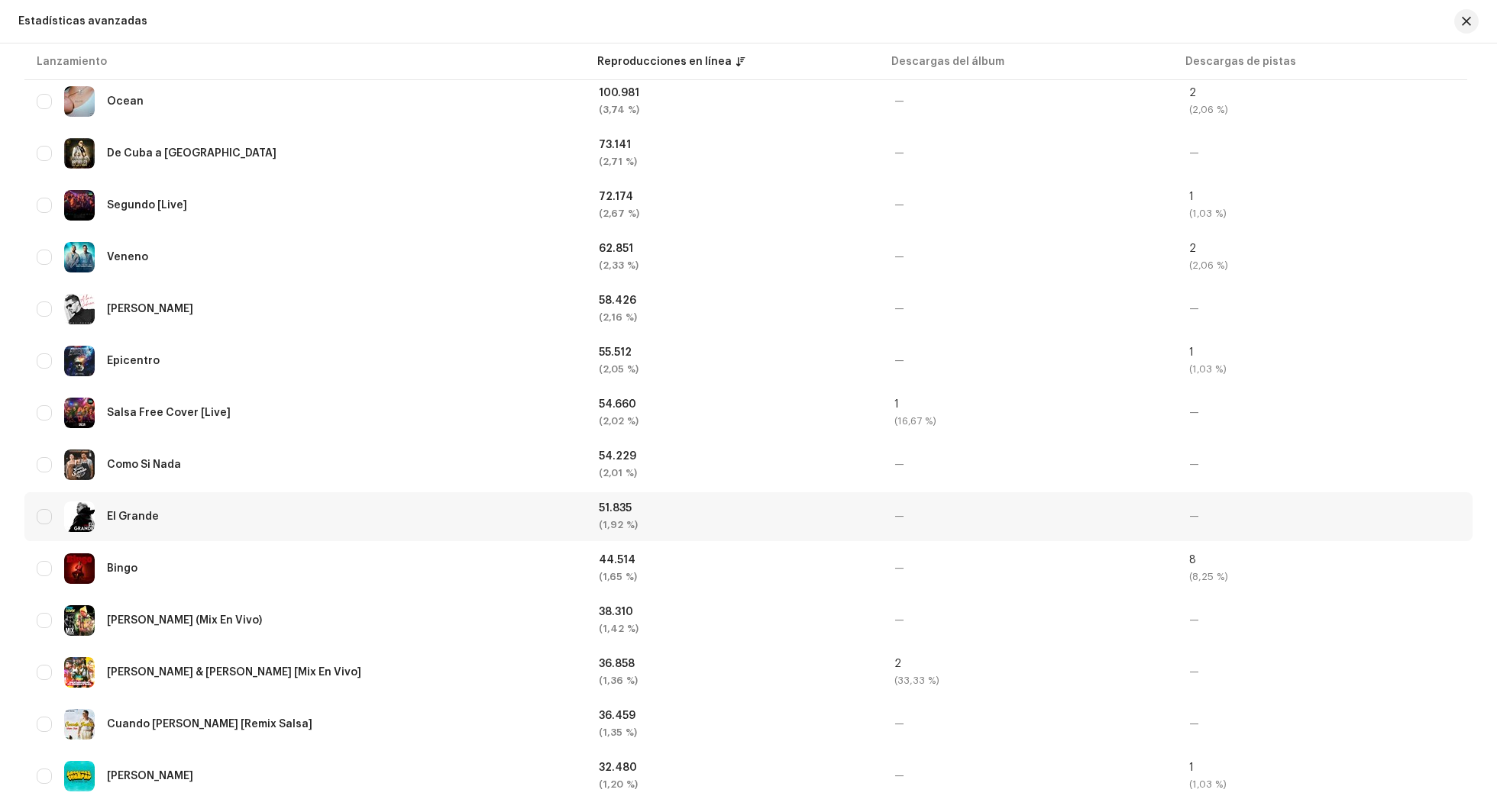
scroll to position [781, 0]
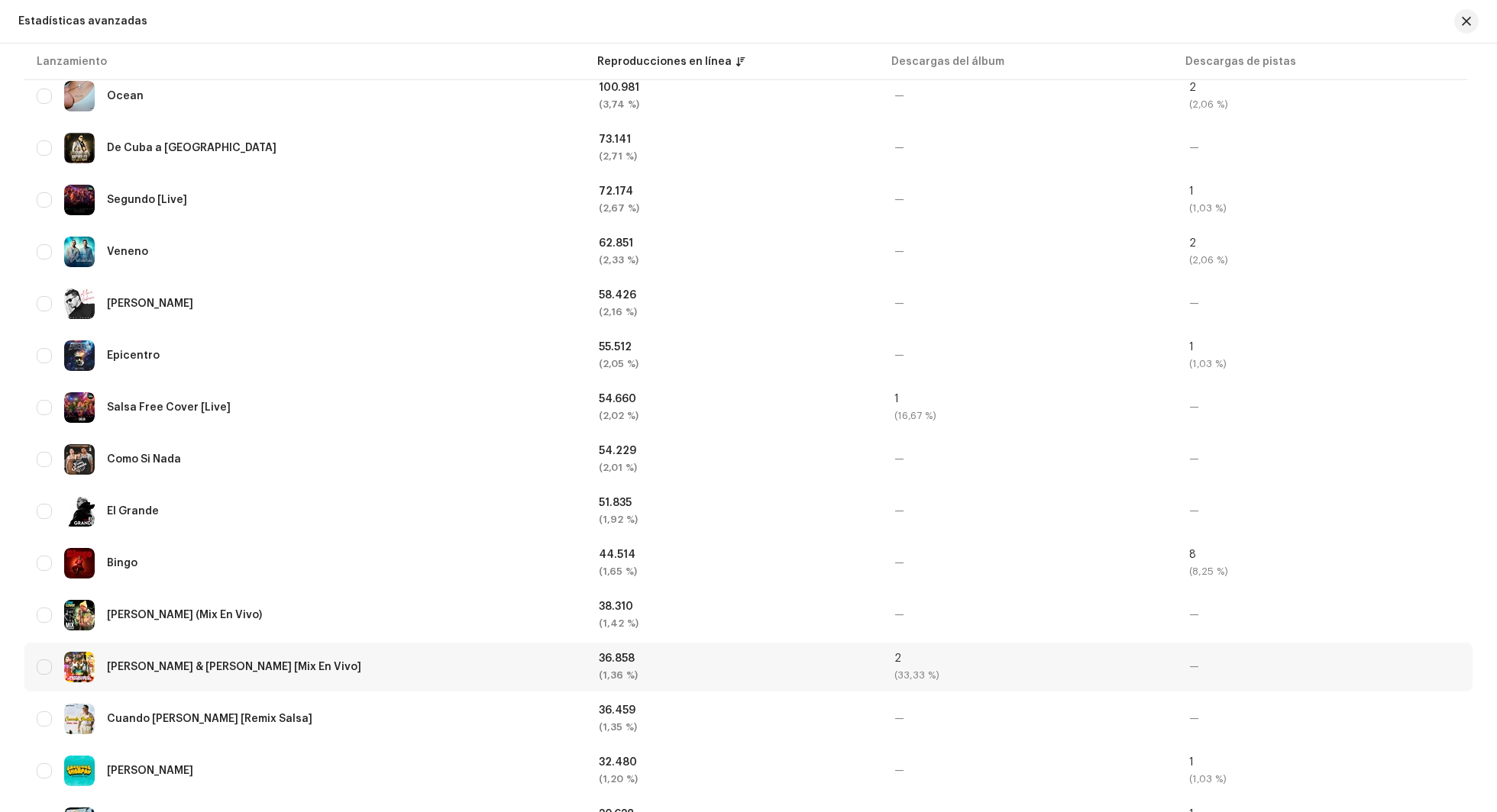
click at [606, 609] on div "36.858" at bounding box center [734, 659] width 271 height 11
copy div "36.858"
